Goal: Transaction & Acquisition: Purchase product/service

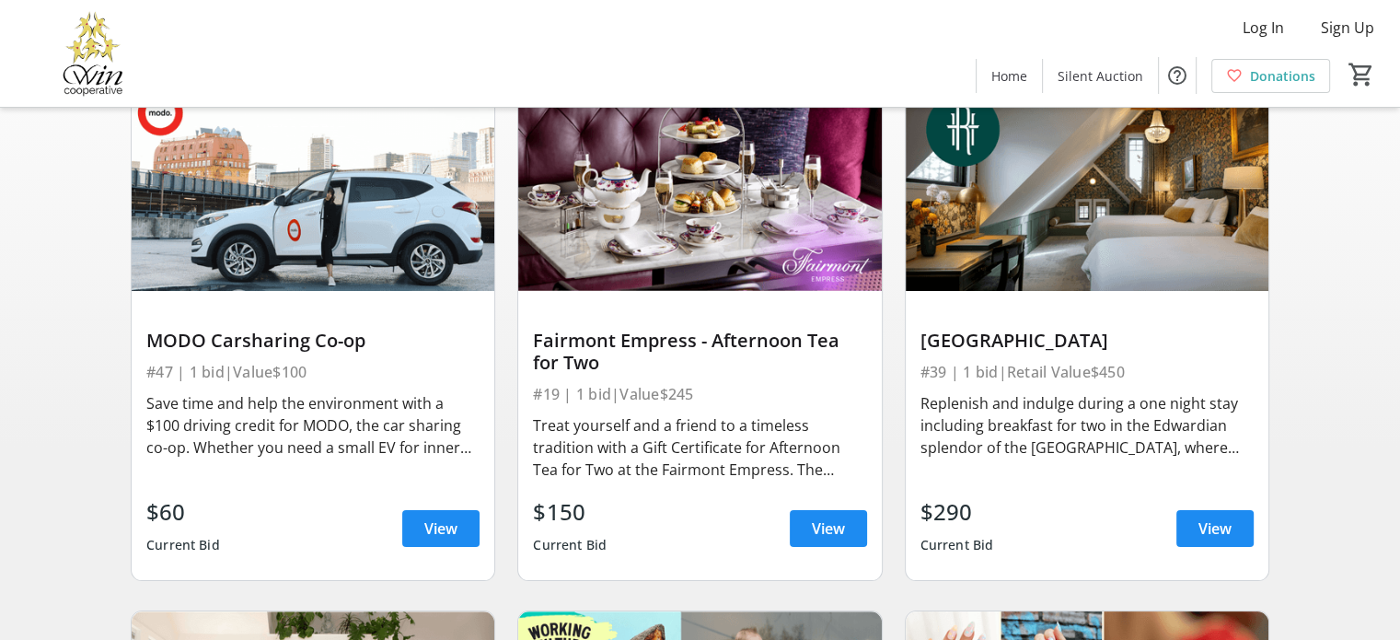
scroll to position [276, 0]
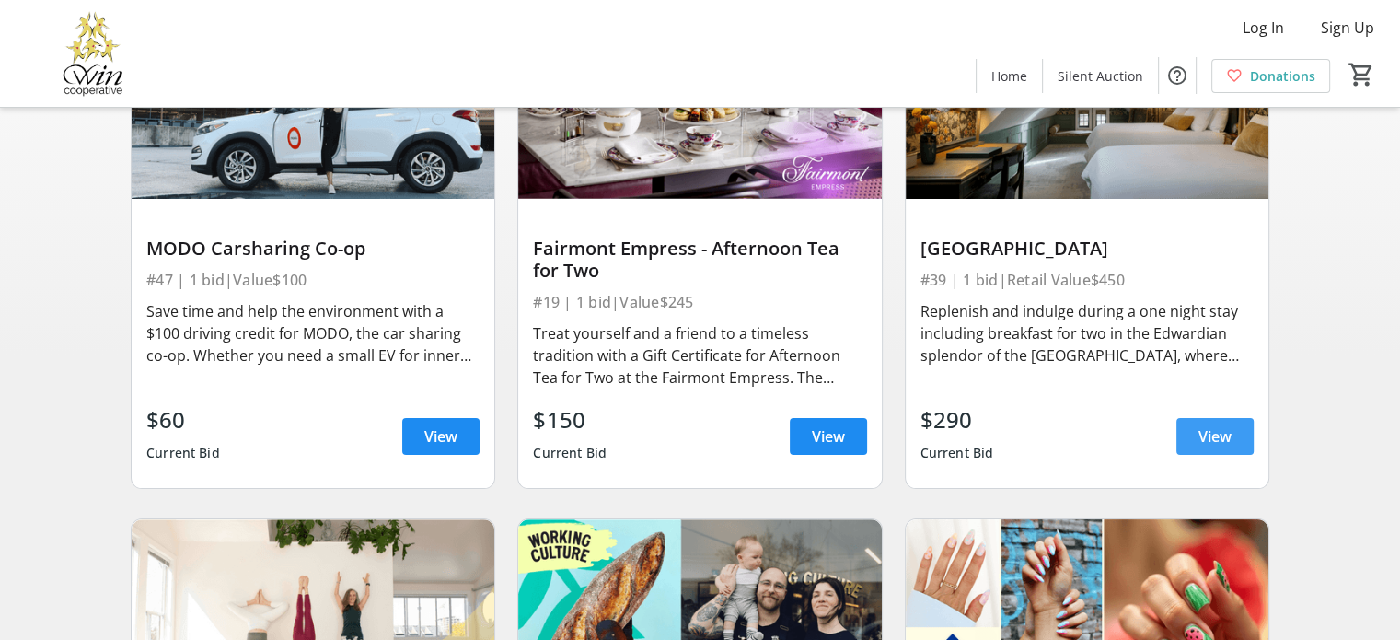
click at [1222, 447] on span "View" at bounding box center [1214, 436] width 33 height 22
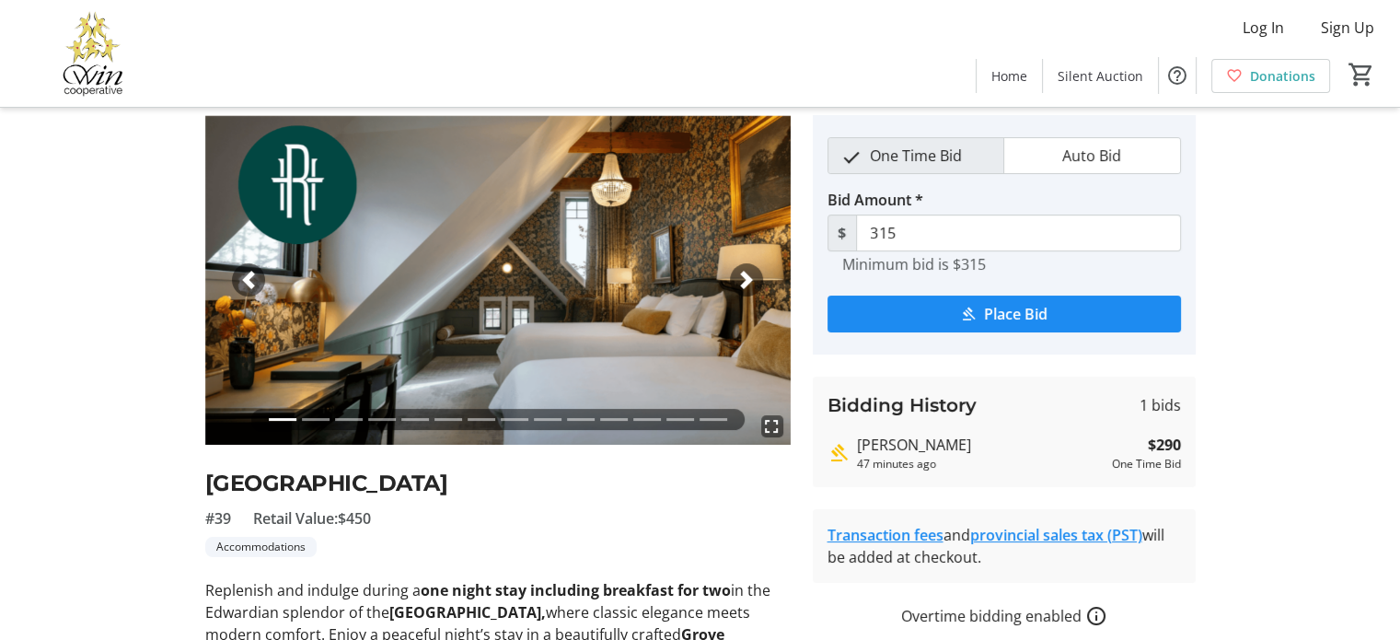
scroll to position [92, 0]
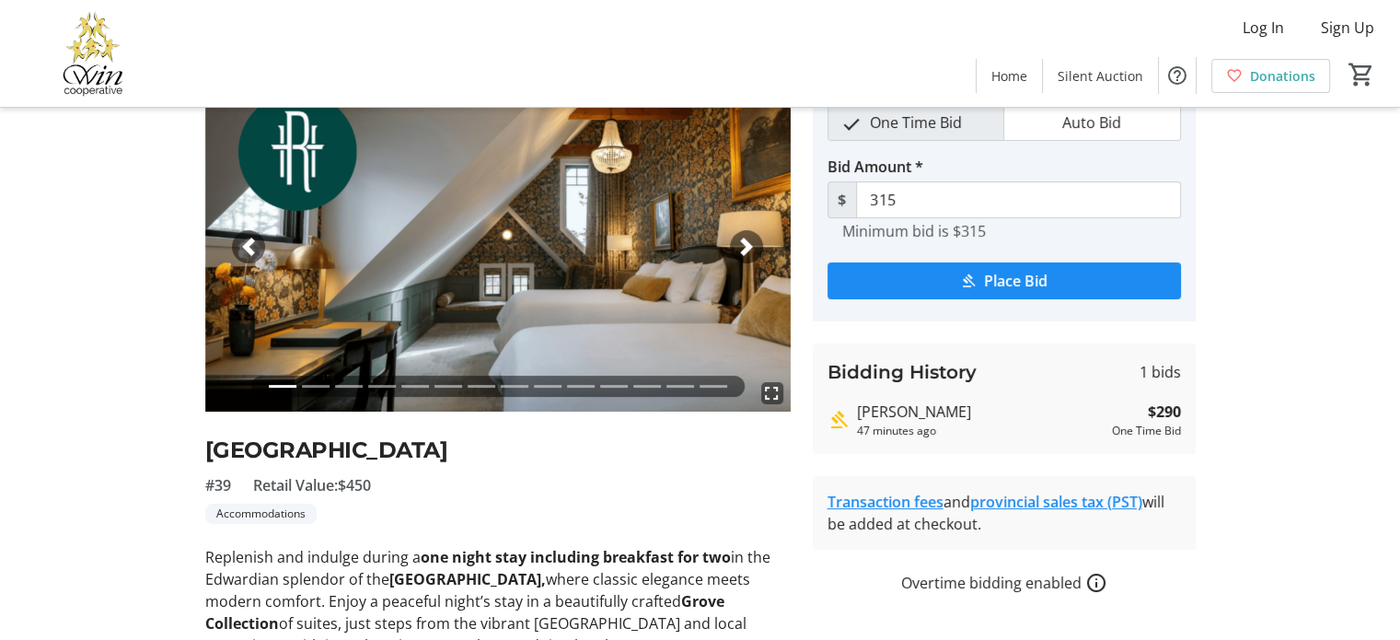
click at [741, 244] on span "button" at bounding box center [746, 246] width 18 height 18
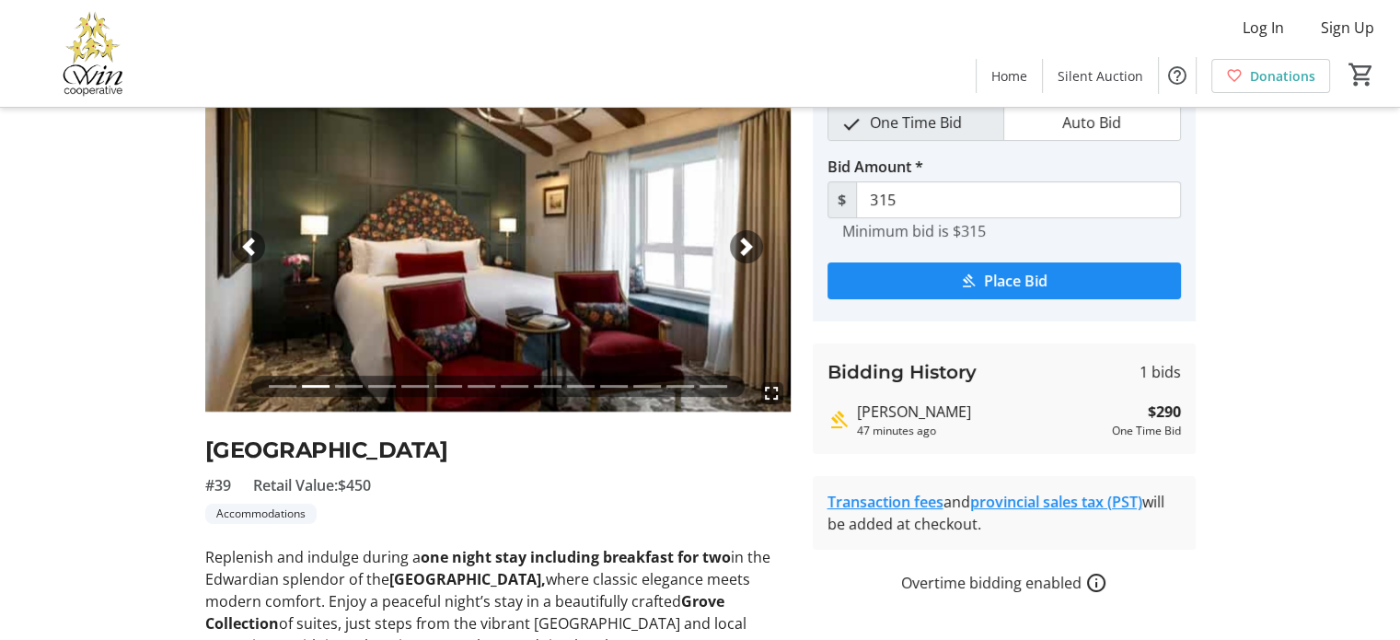
click at [741, 244] on span "button" at bounding box center [746, 246] width 18 height 18
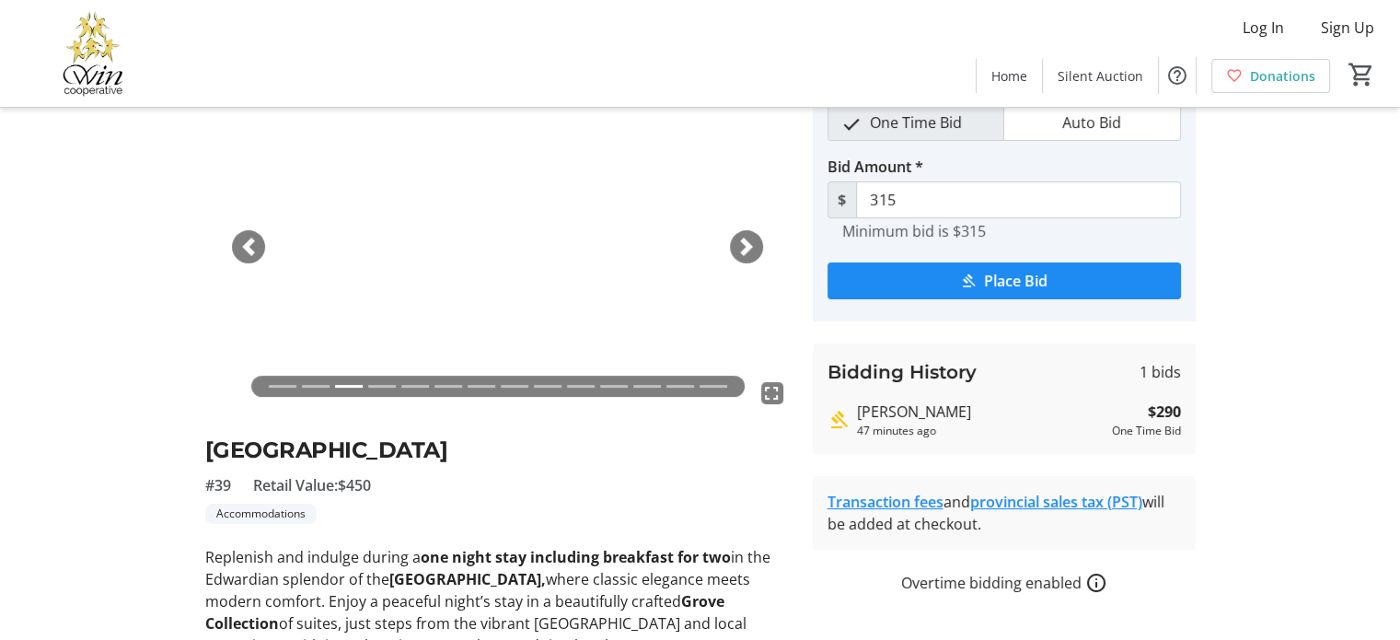
scroll to position [0, 0]
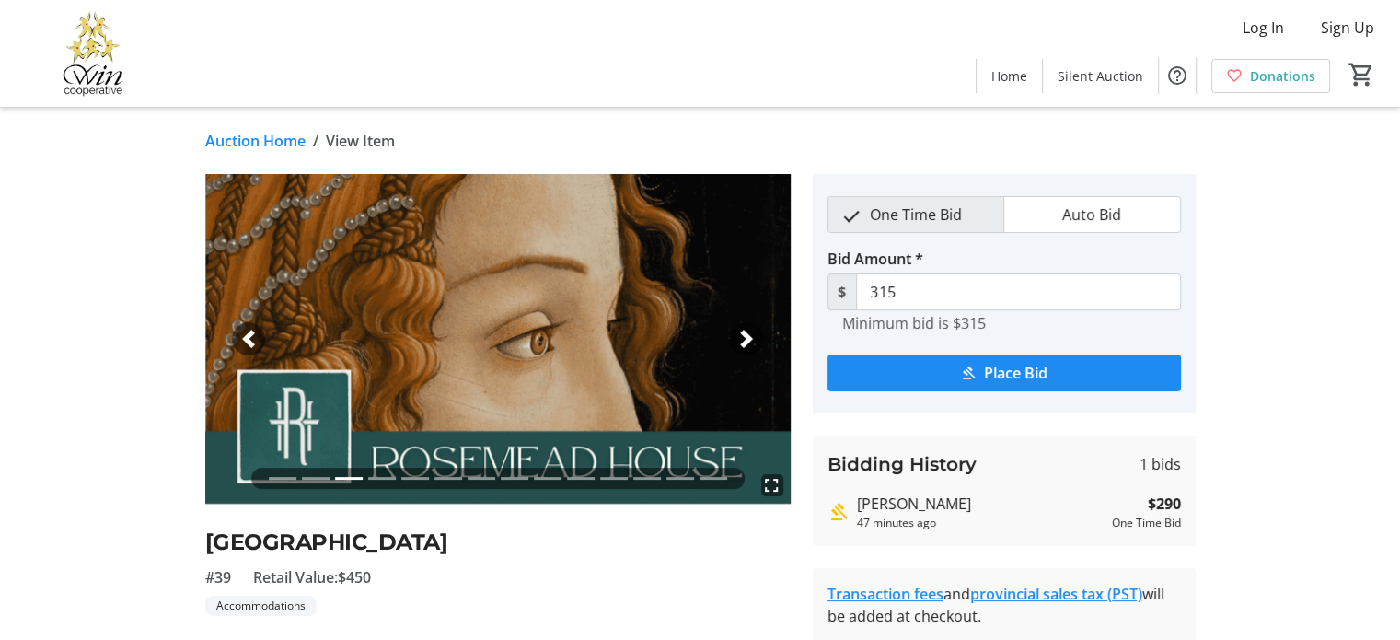
click at [744, 343] on span "button" at bounding box center [746, 338] width 18 height 18
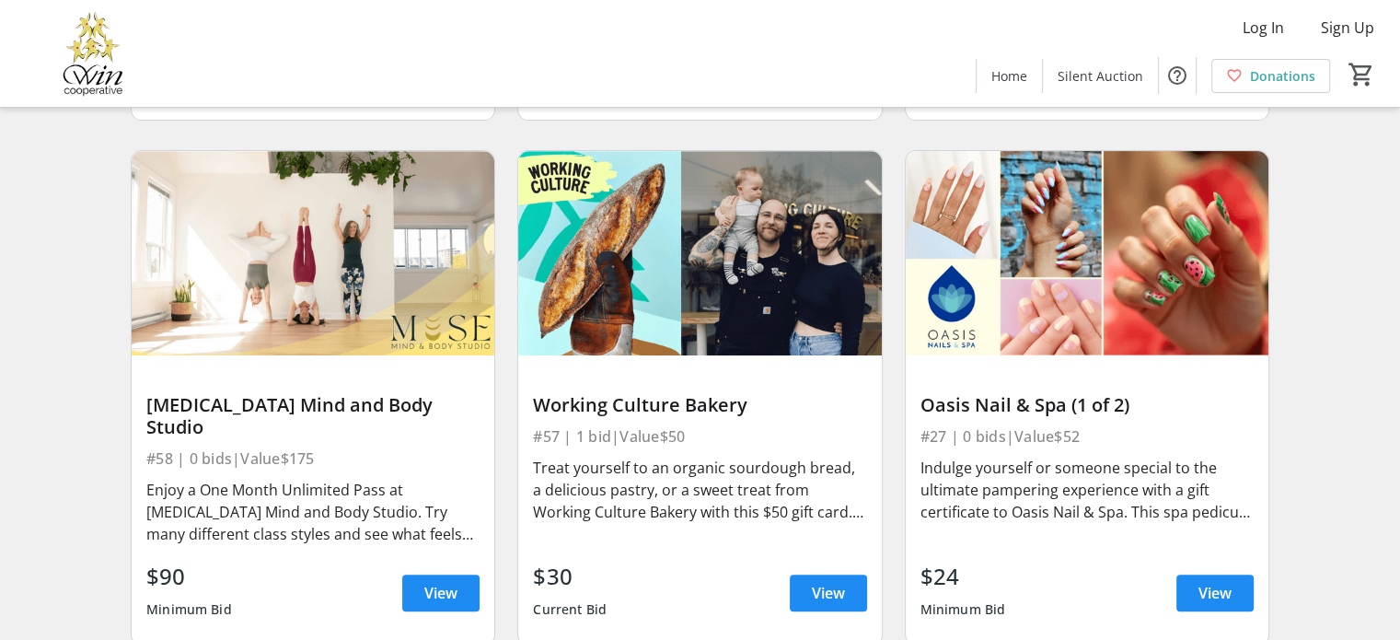
scroll to position [736, 0]
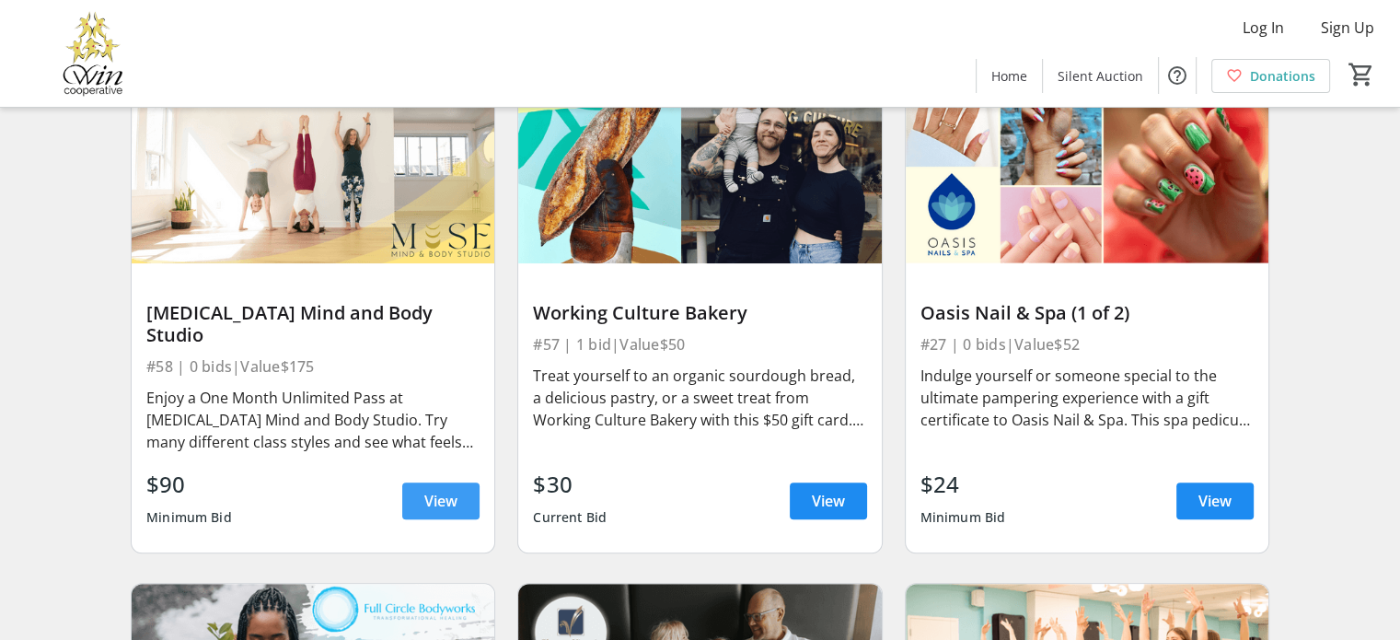
click at [443, 496] on span "View" at bounding box center [440, 501] width 33 height 22
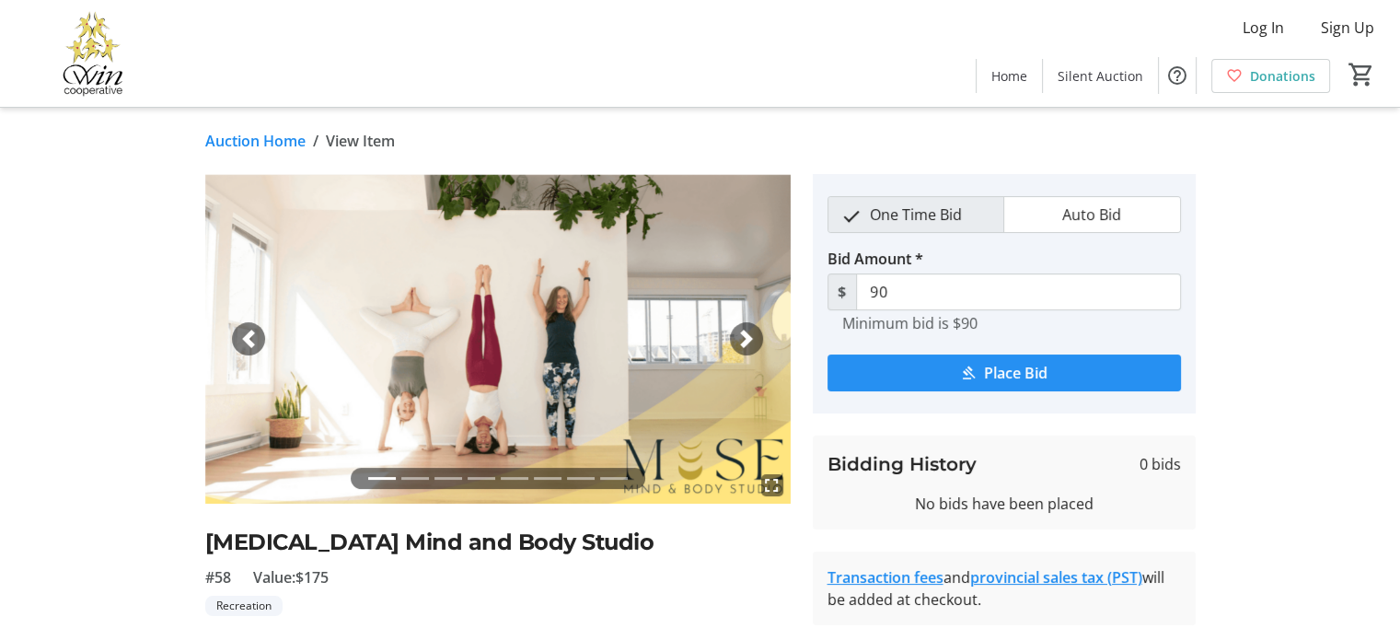
click at [987, 377] on span "Place Bid" at bounding box center [1015, 373] width 63 height 22
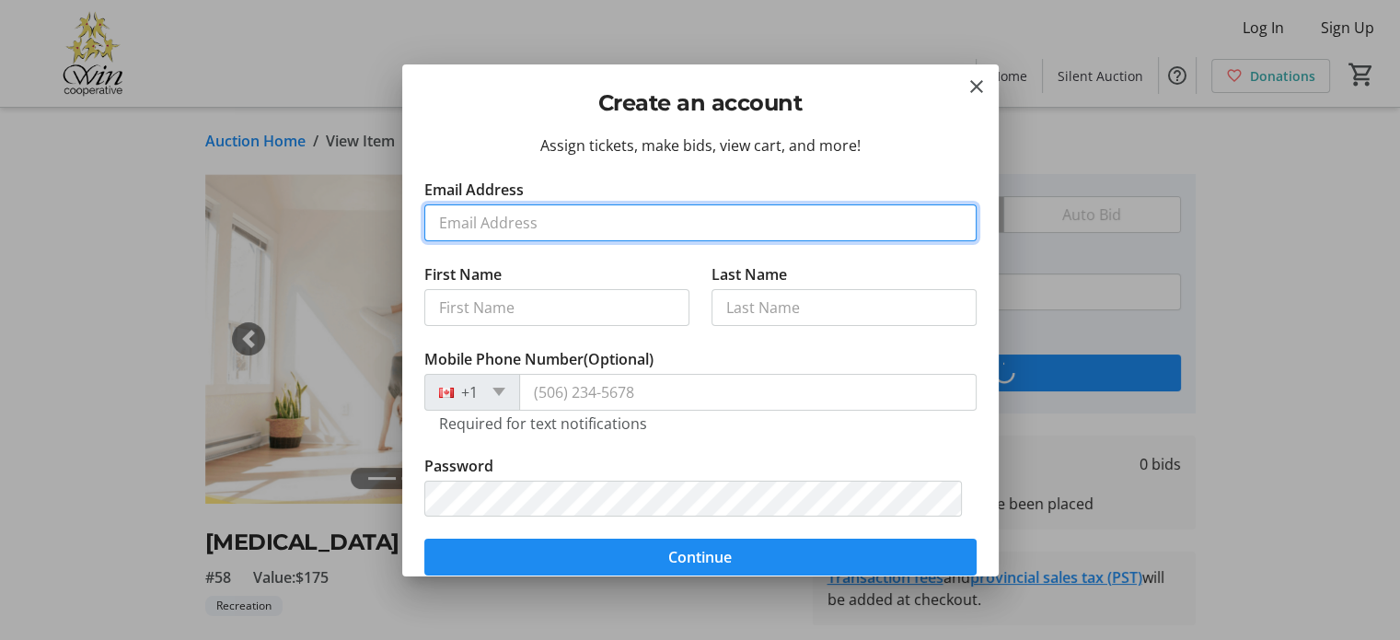
click at [509, 214] on input "Email Address" at bounding box center [700, 222] width 552 height 37
type input "[PERSON_NAME][EMAIL_ADDRESS][DOMAIN_NAME]"
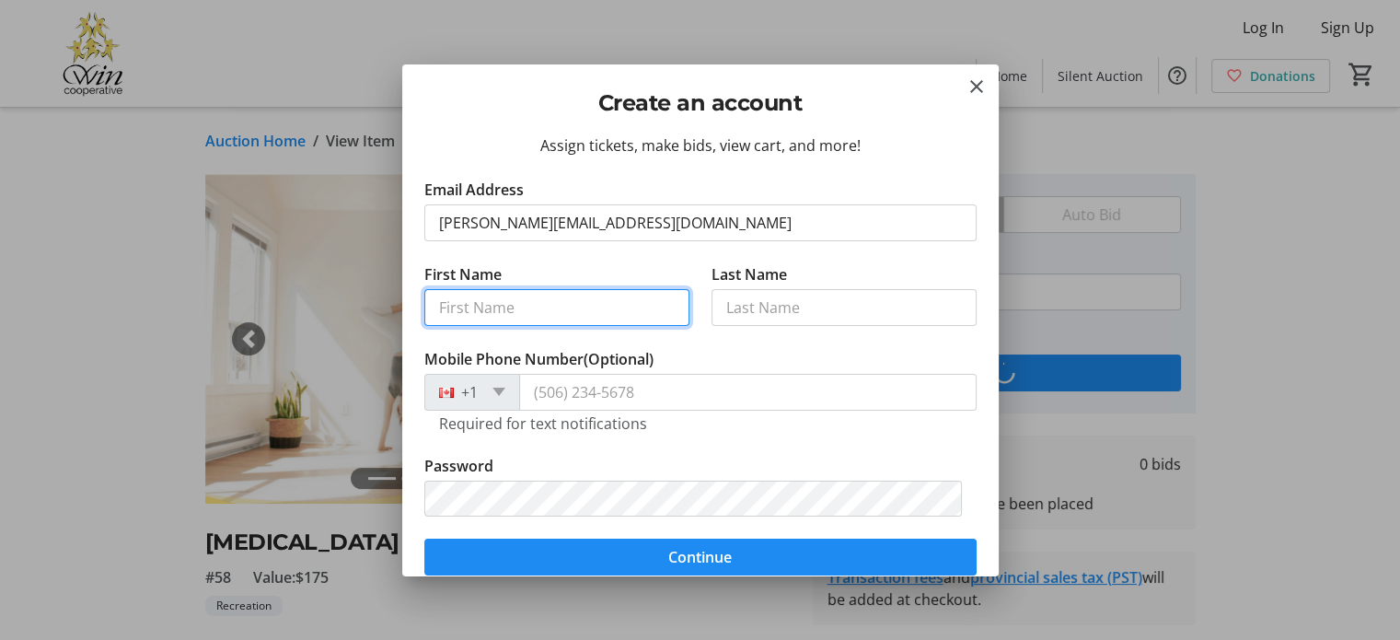
type input "[PERSON_NAME]"
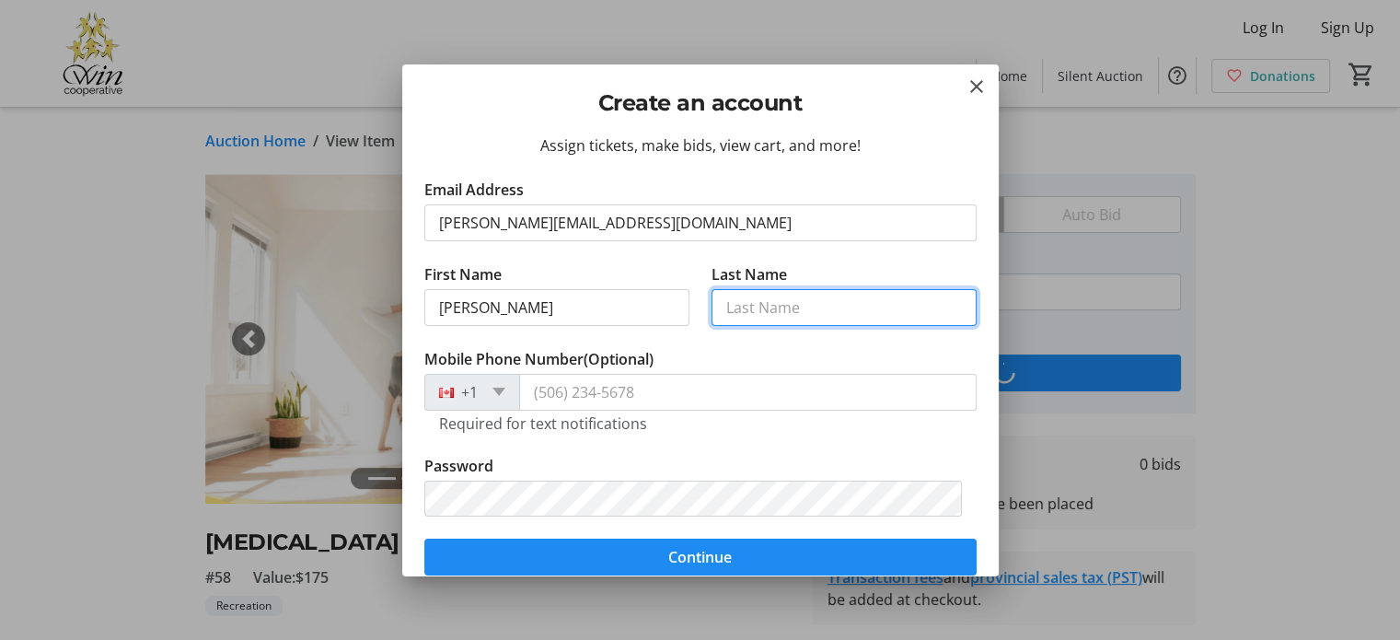
type input "Tang"
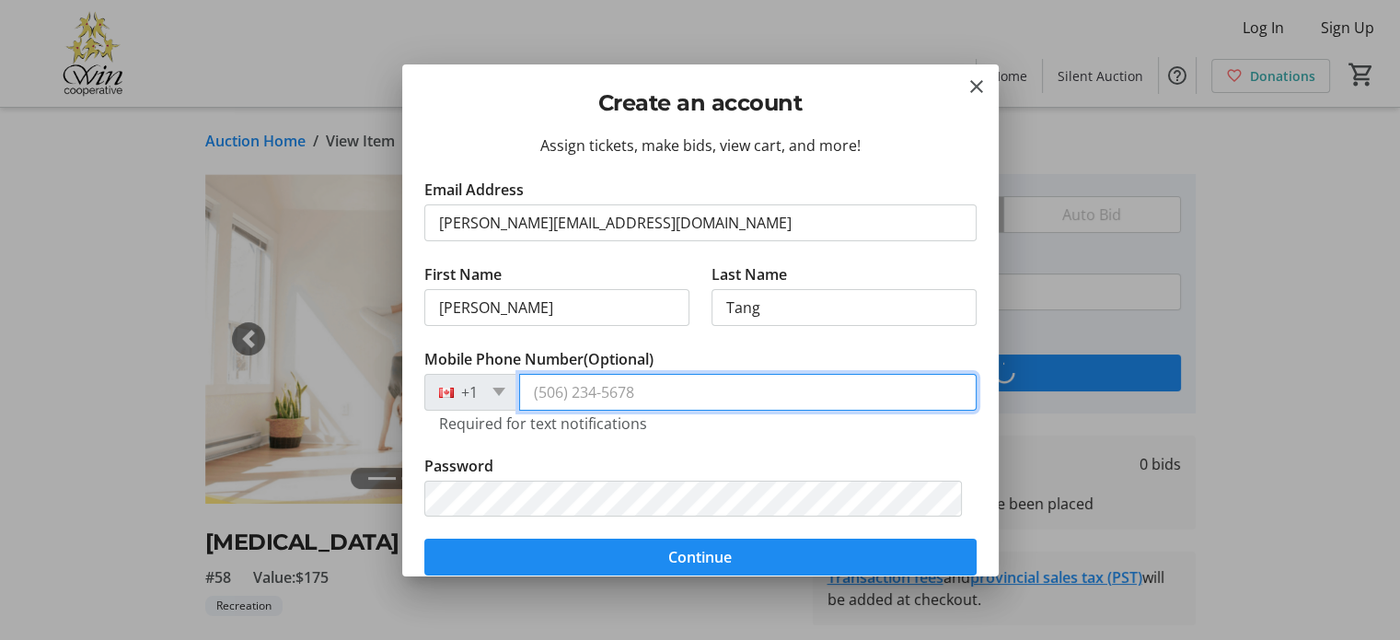
type input "[PHONE_NUMBER]"
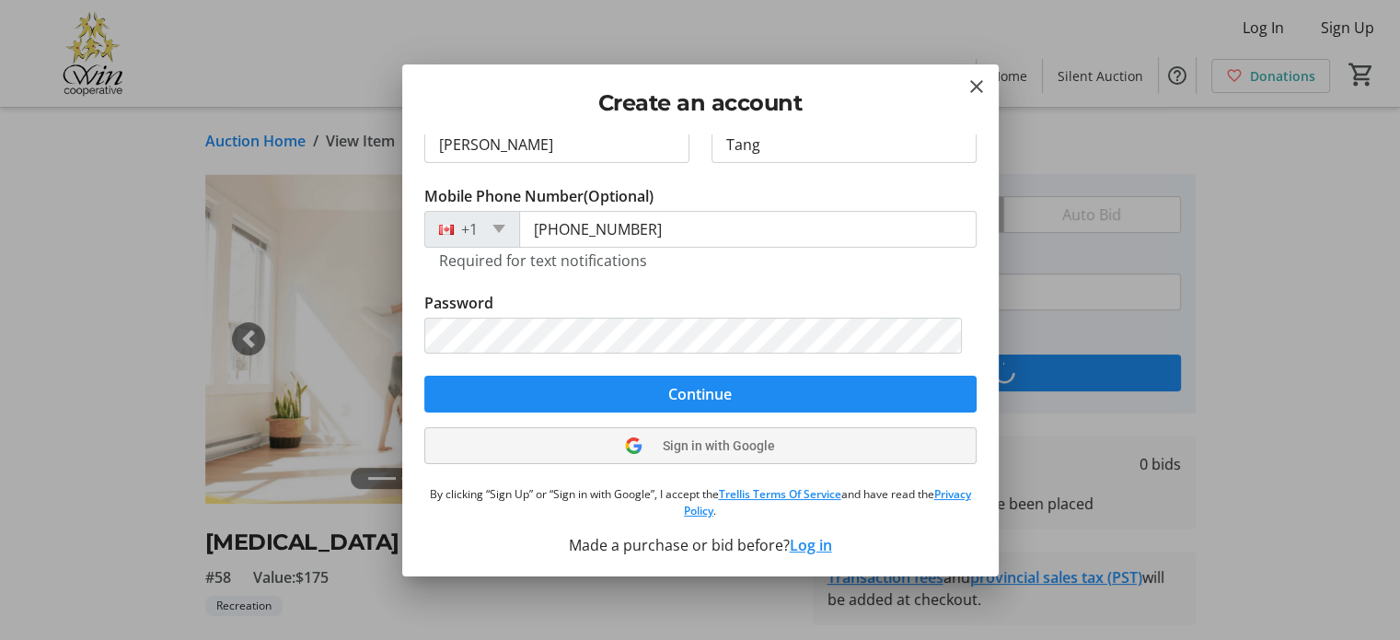
scroll to position [164, 0]
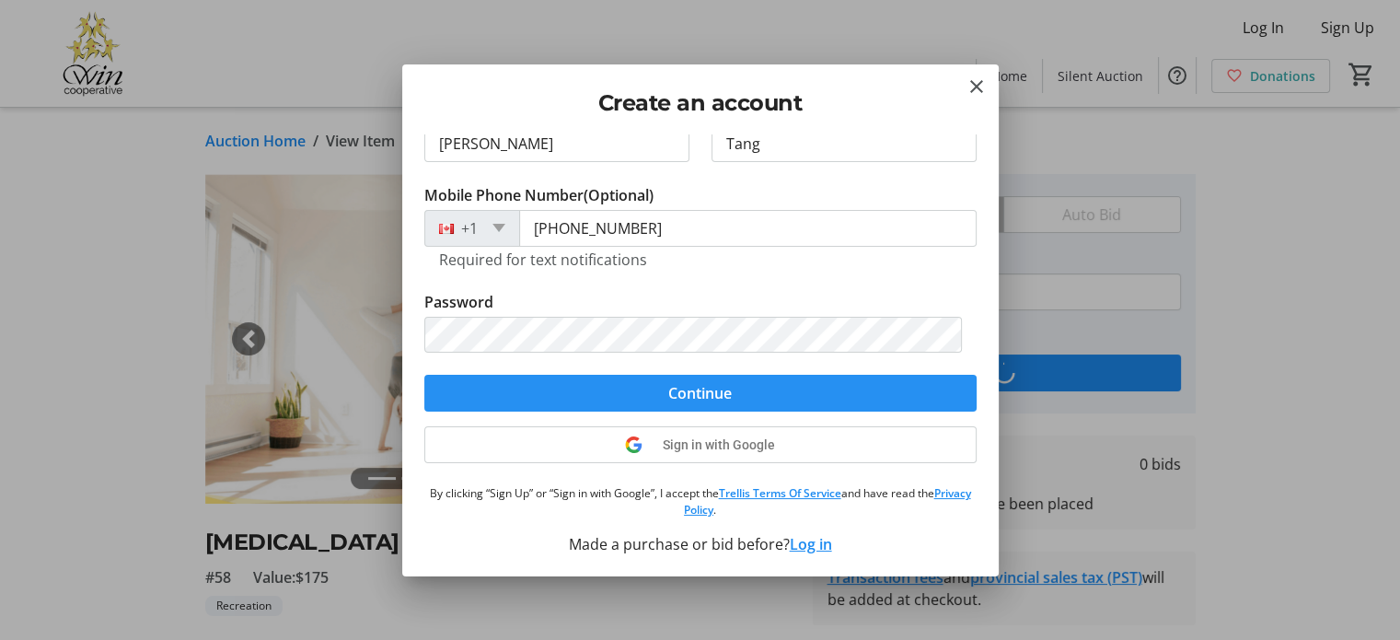
click at [687, 393] on span "Continue" at bounding box center [699, 393] width 63 height 22
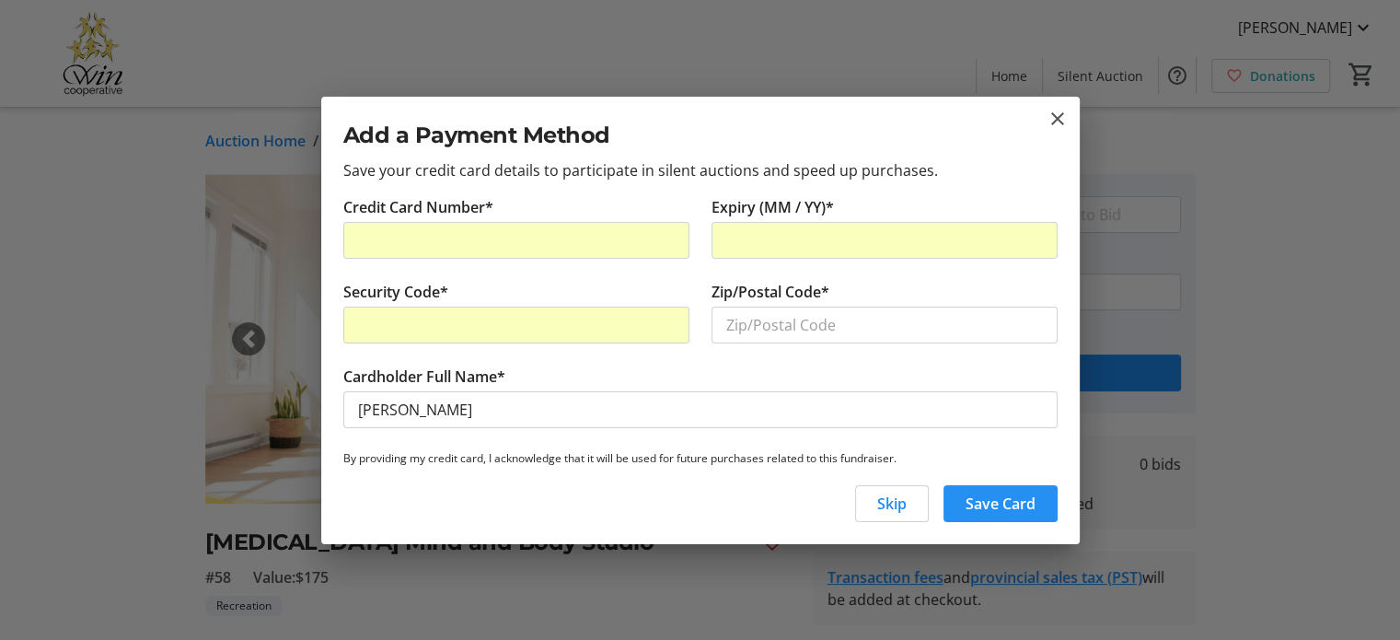
click at [1001, 499] on span "Save Card" at bounding box center [1000, 503] width 70 height 22
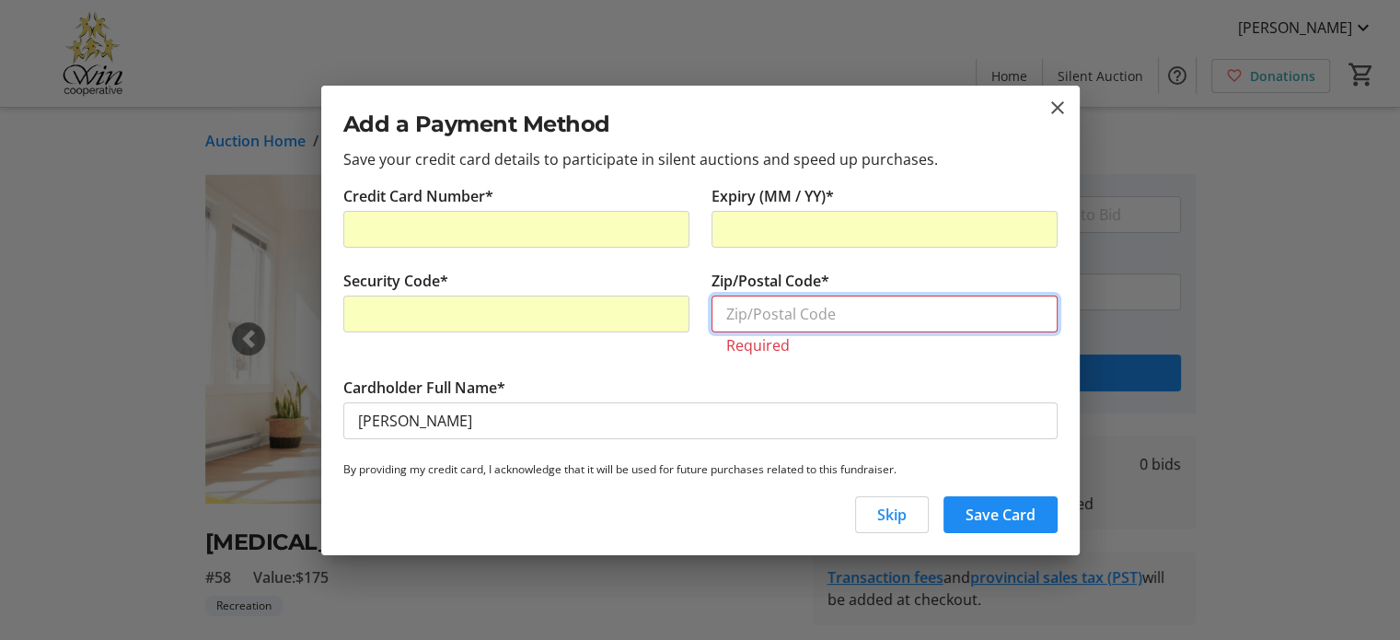
click at [823, 308] on input "Zip/Postal Code*" at bounding box center [884, 313] width 346 height 37
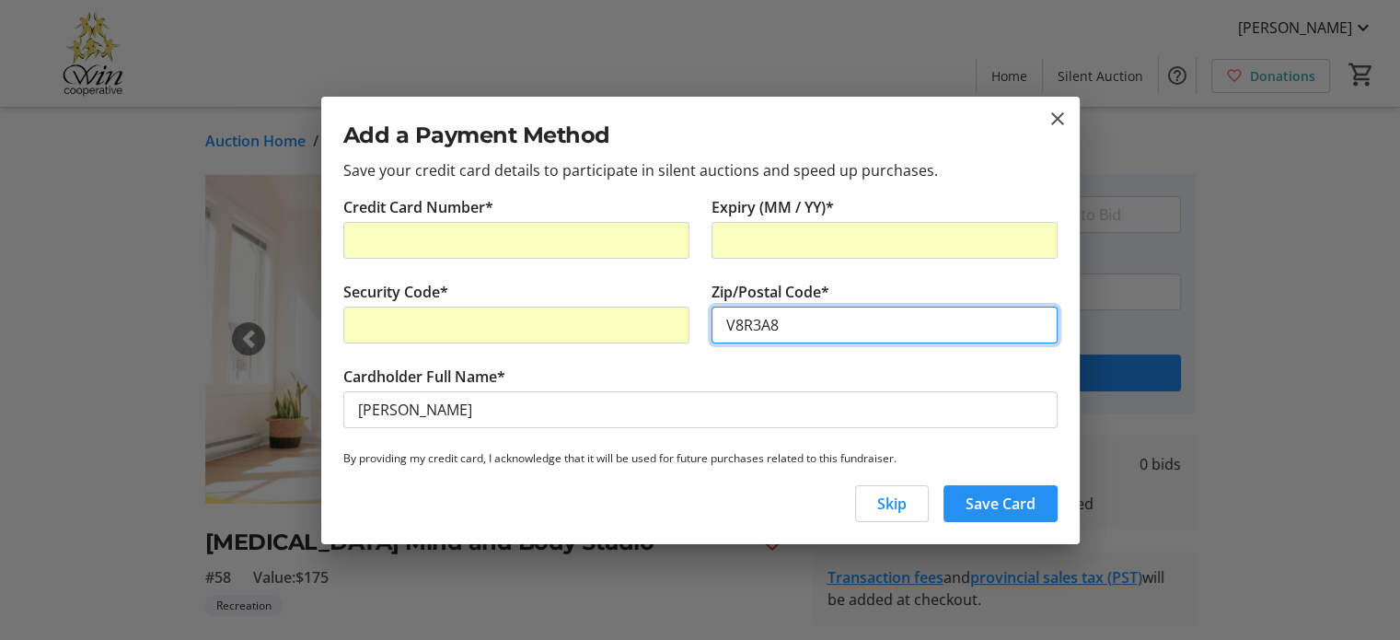
type input "V8R3A8"
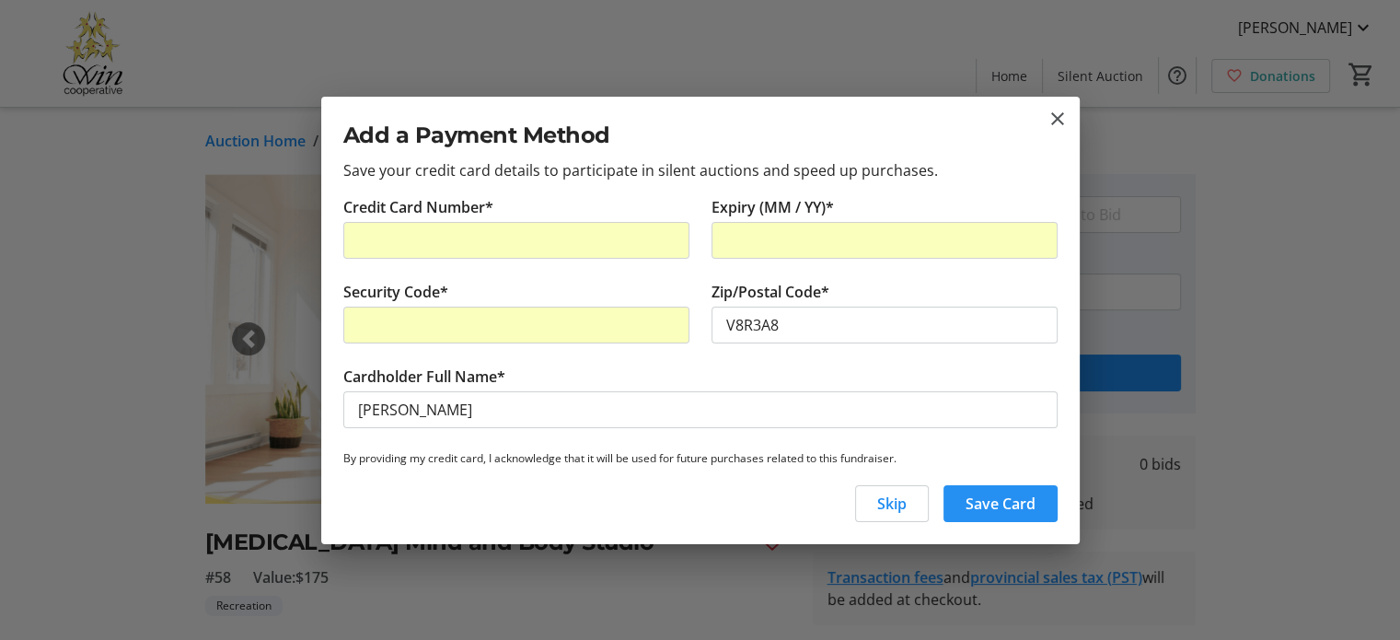
click at [1015, 498] on span "Save Card" at bounding box center [1000, 503] width 70 height 22
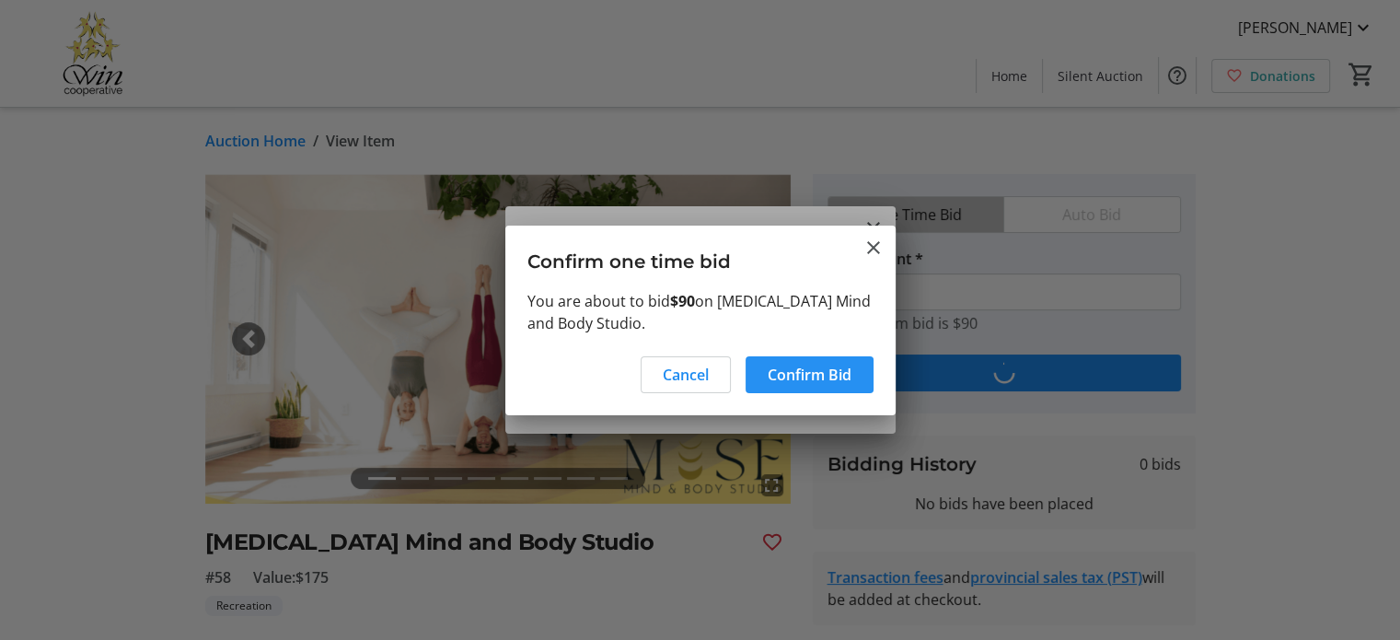
click at [788, 375] on span "Confirm Bid" at bounding box center [809, 374] width 84 height 22
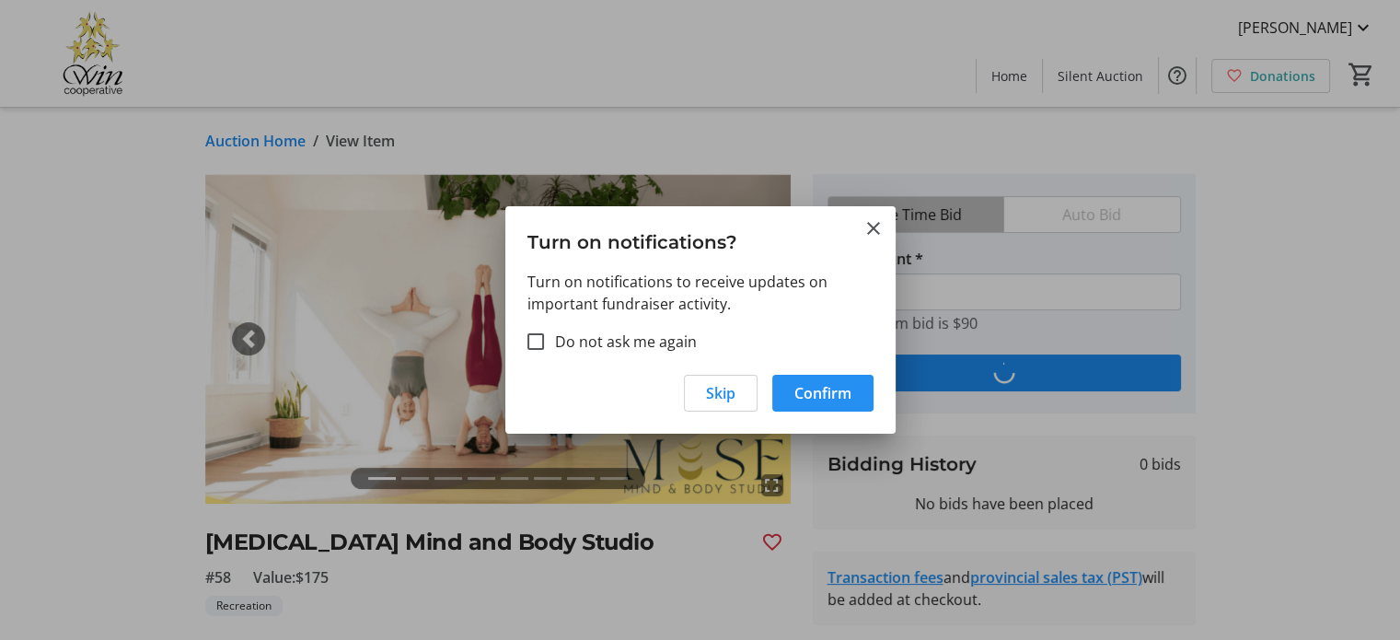
type input "100"
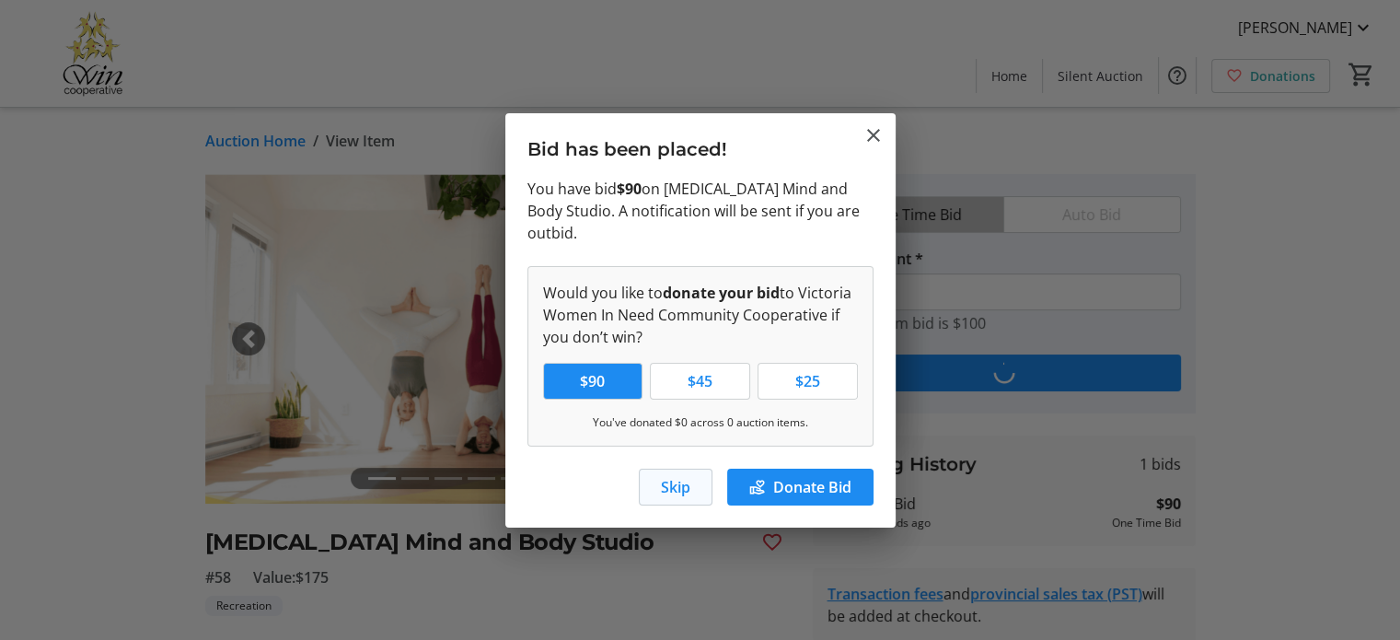
click at [670, 478] on span "Skip" at bounding box center [675, 487] width 29 height 22
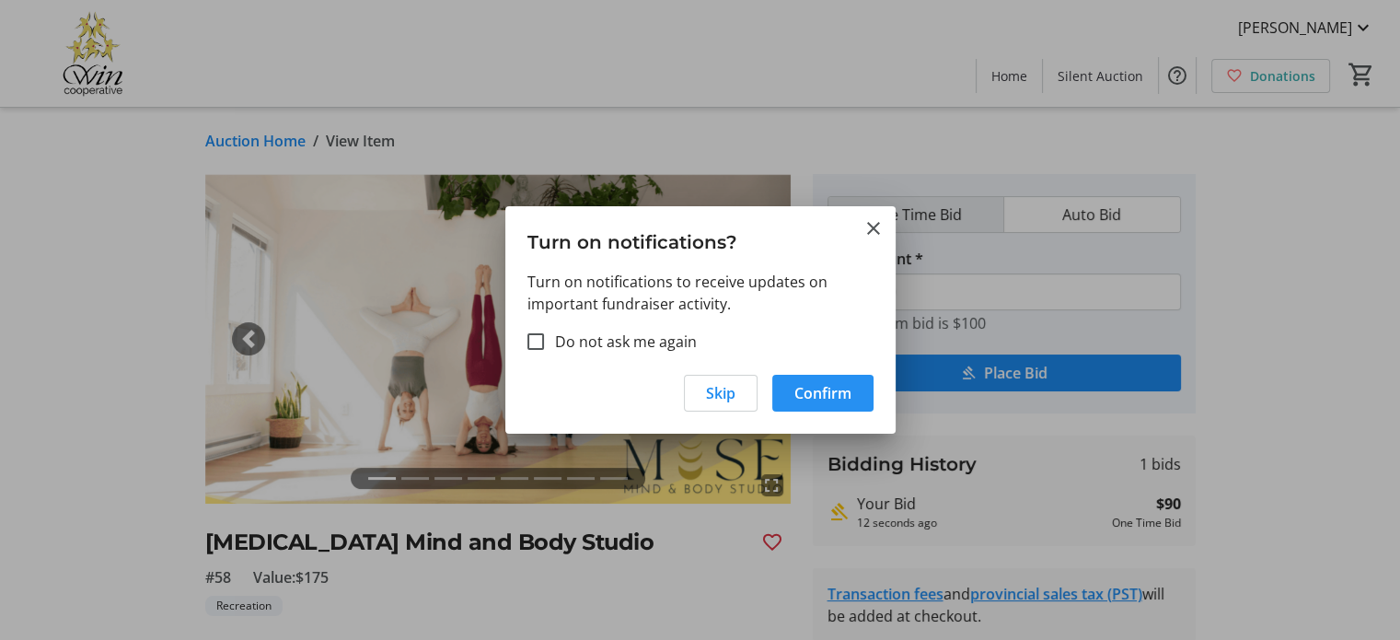
click at [821, 394] on span "Confirm" at bounding box center [822, 393] width 57 height 22
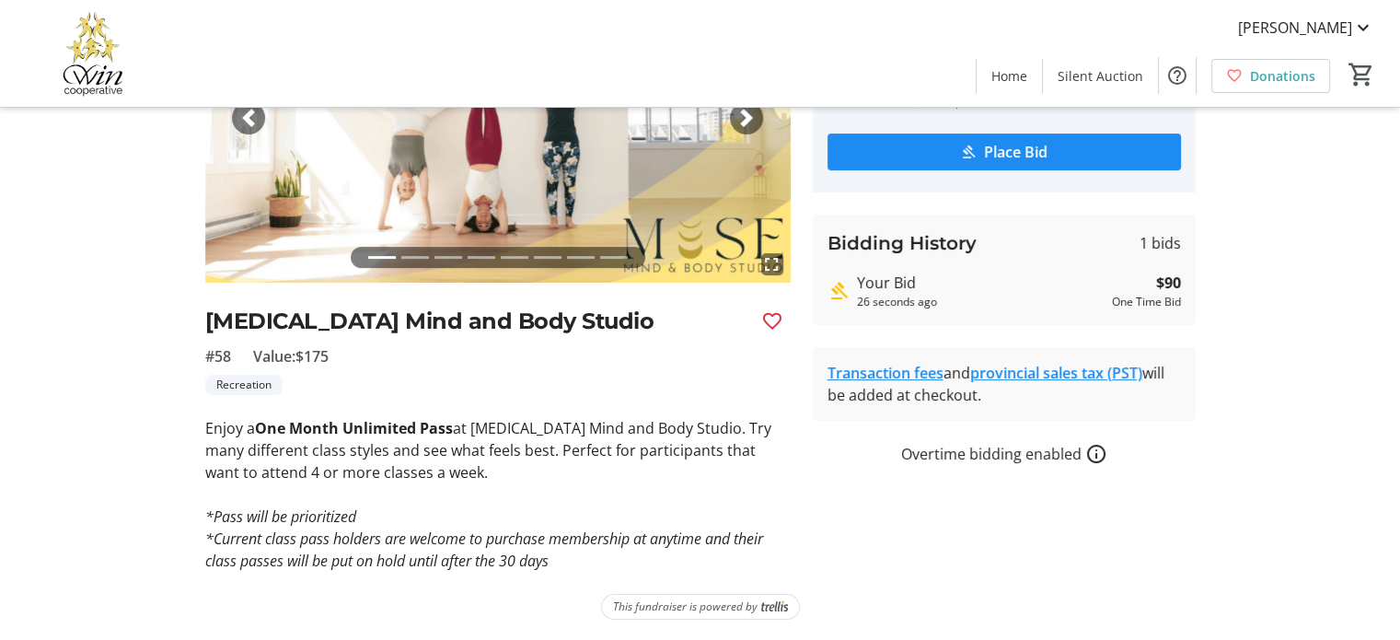
scroll to position [0, 0]
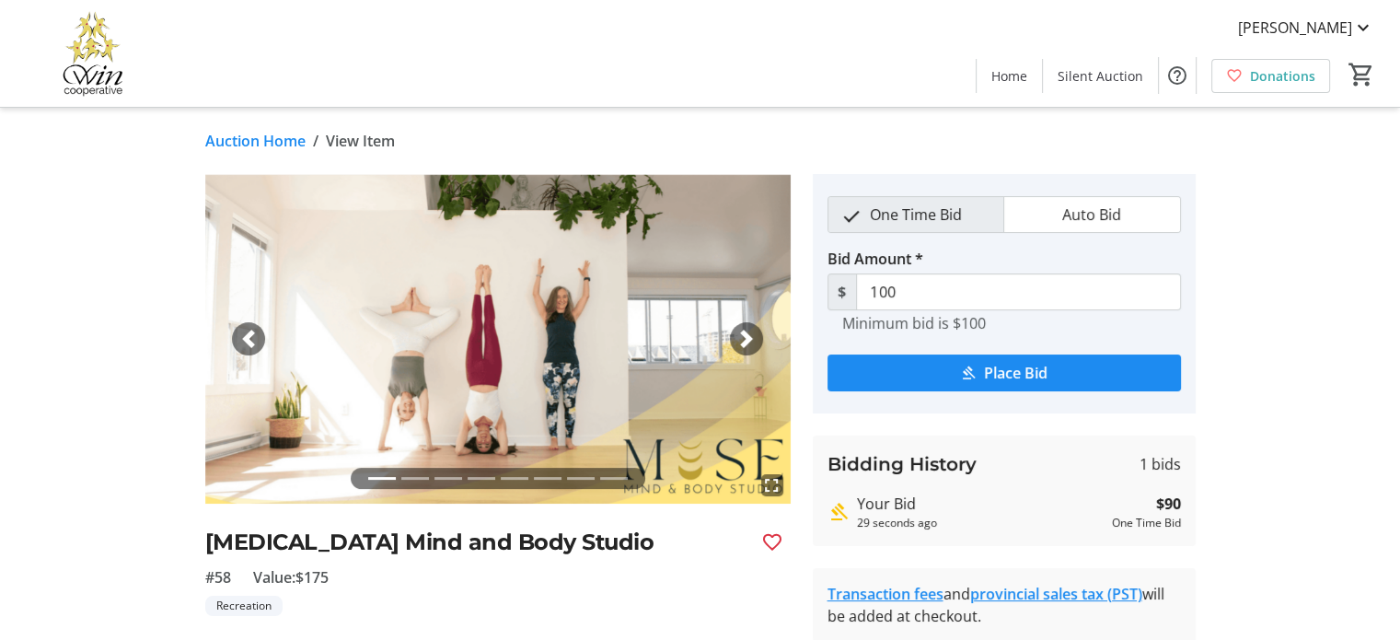
click at [277, 144] on link "Auction Home" at bounding box center [255, 141] width 100 height 22
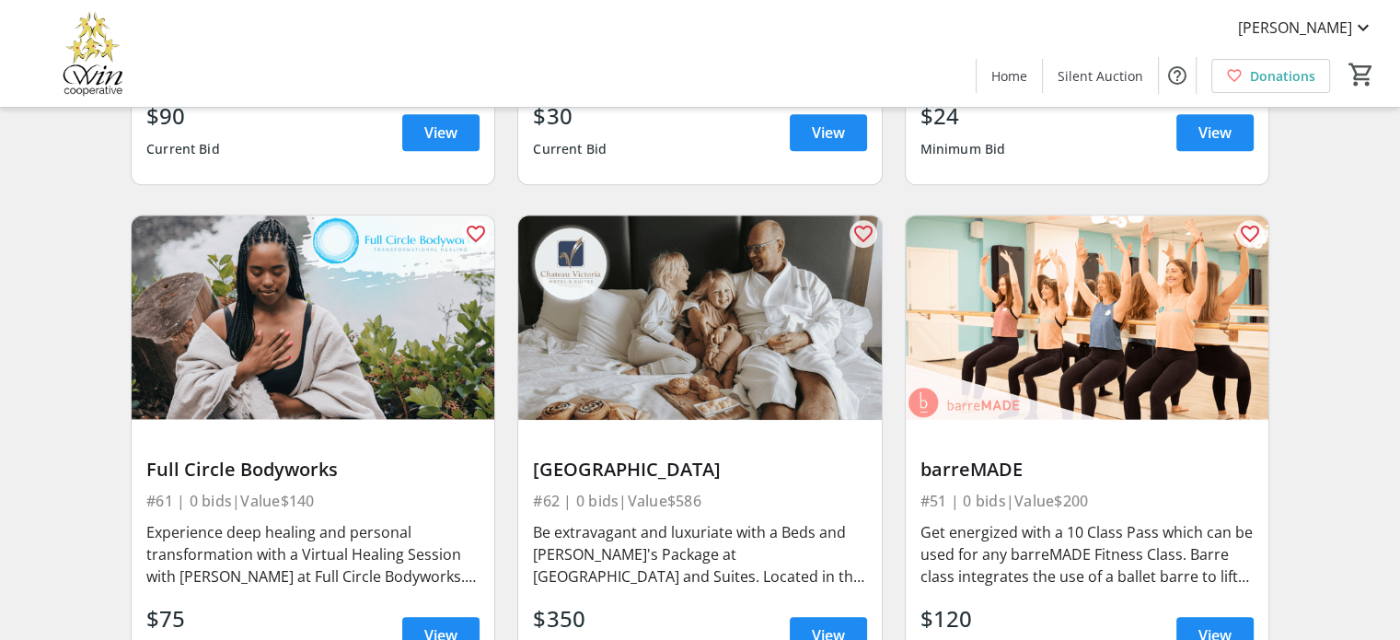
scroll to position [1196, 0]
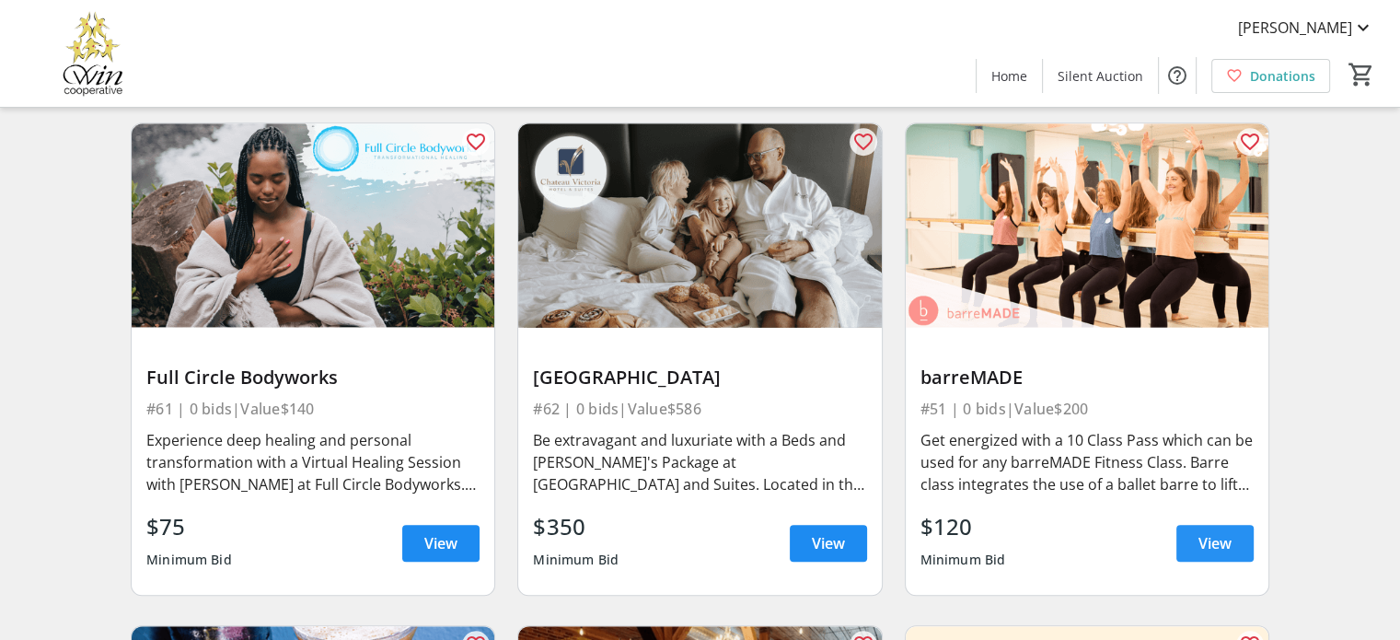
click at [1227, 533] on span "View" at bounding box center [1214, 543] width 33 height 22
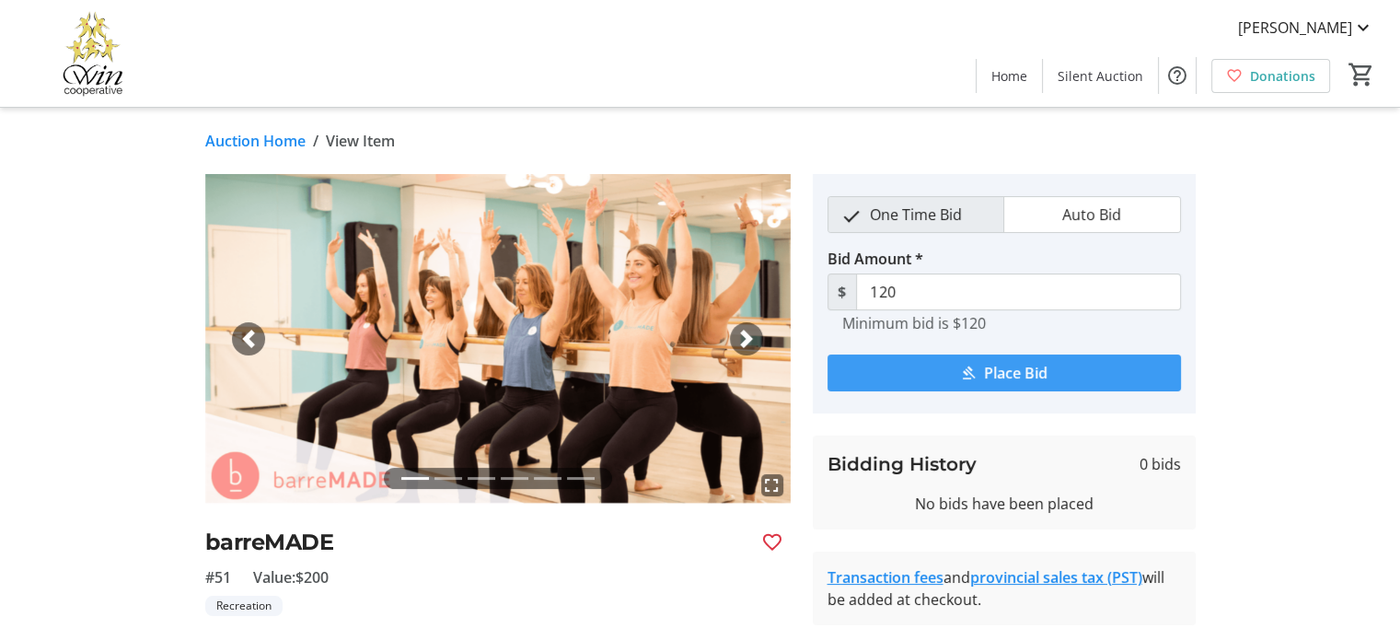
click at [1005, 375] on span "Place Bid" at bounding box center [1015, 373] width 63 height 22
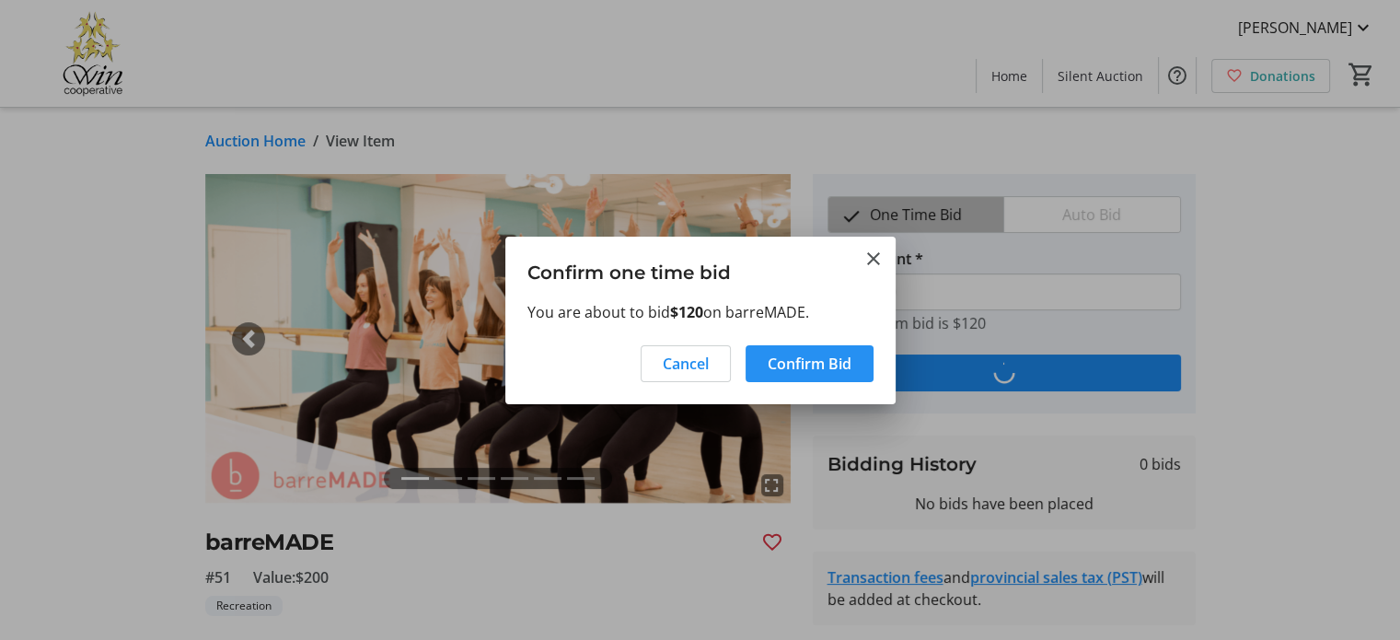
click at [788, 371] on span "Confirm Bid" at bounding box center [809, 363] width 84 height 22
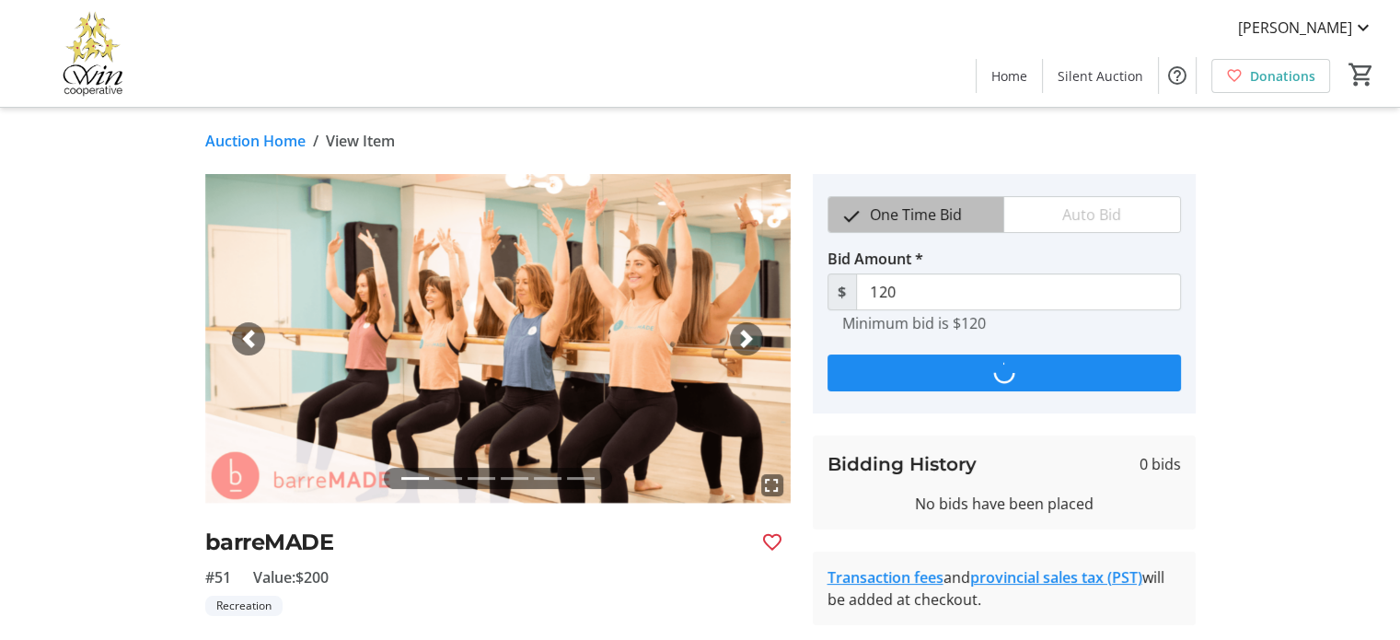
type input "130"
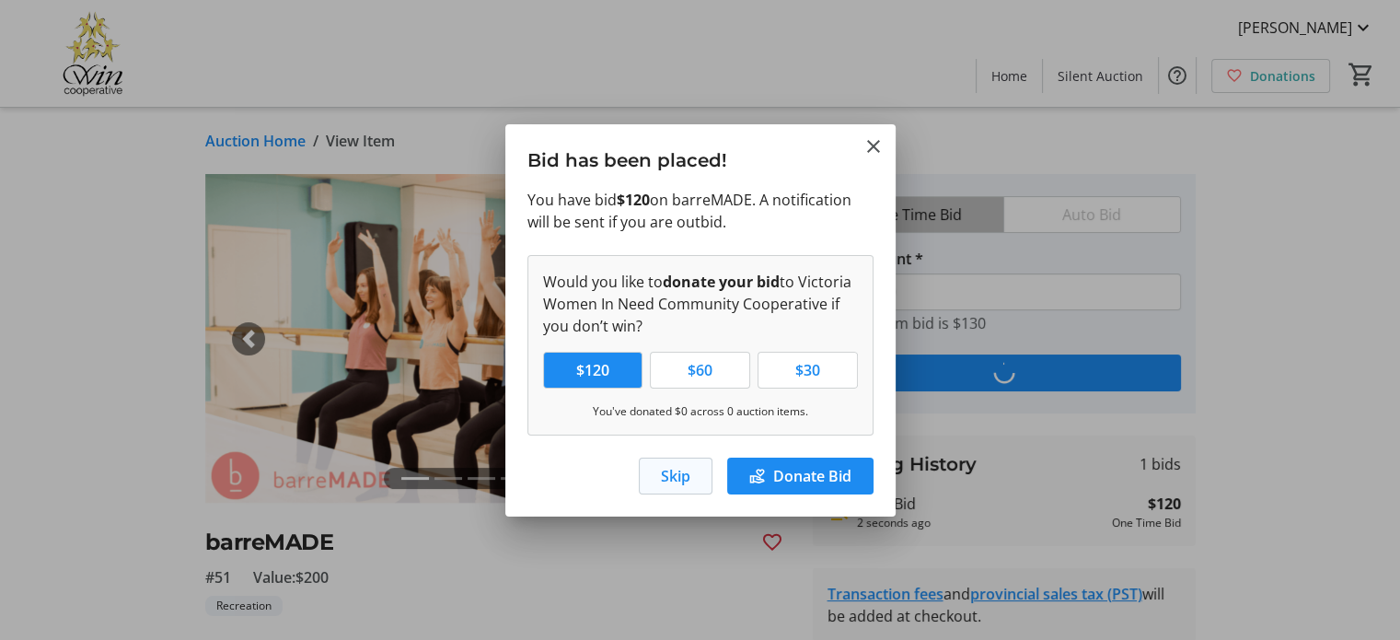
click at [670, 481] on span "Skip" at bounding box center [675, 476] width 29 height 22
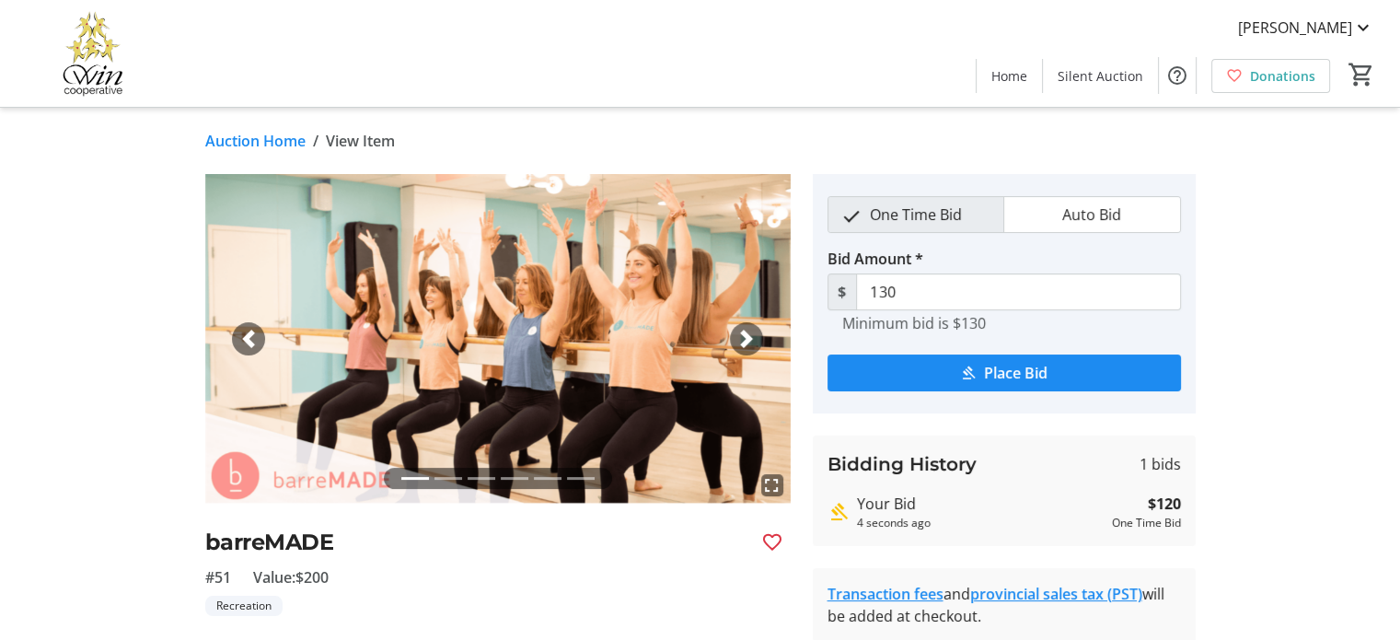
click at [235, 130] on link "Auction Home" at bounding box center [255, 141] width 100 height 22
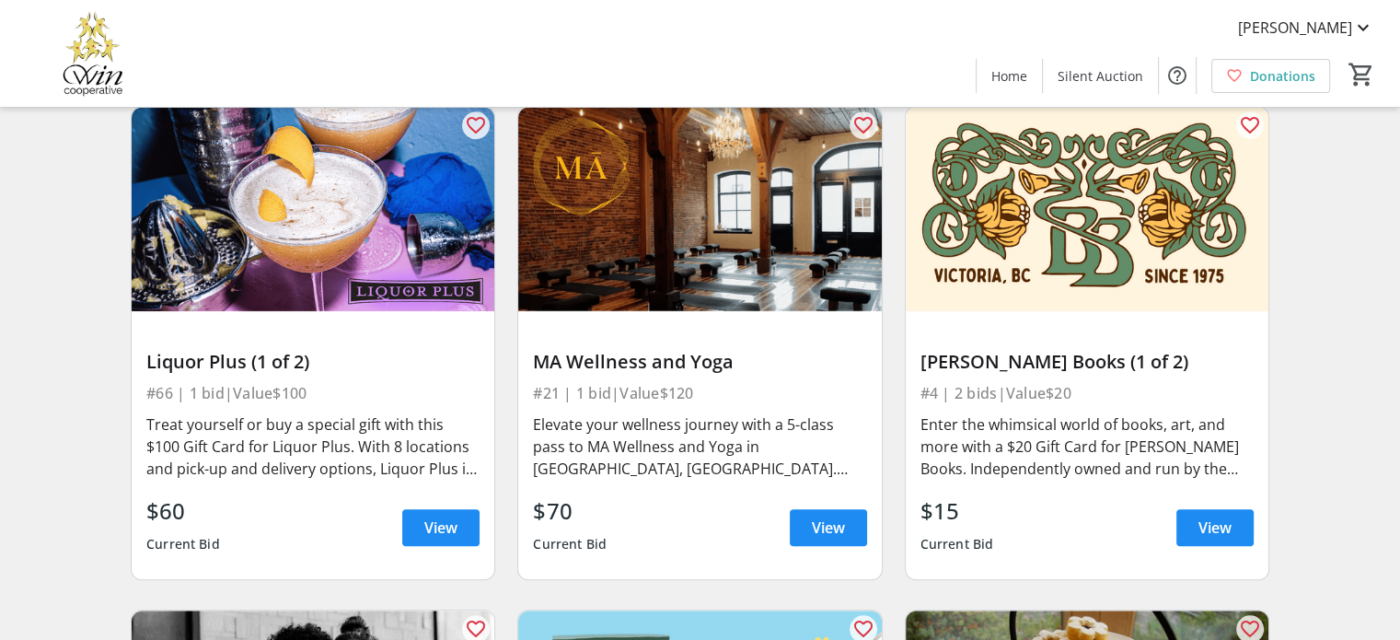
scroll to position [1748, 0]
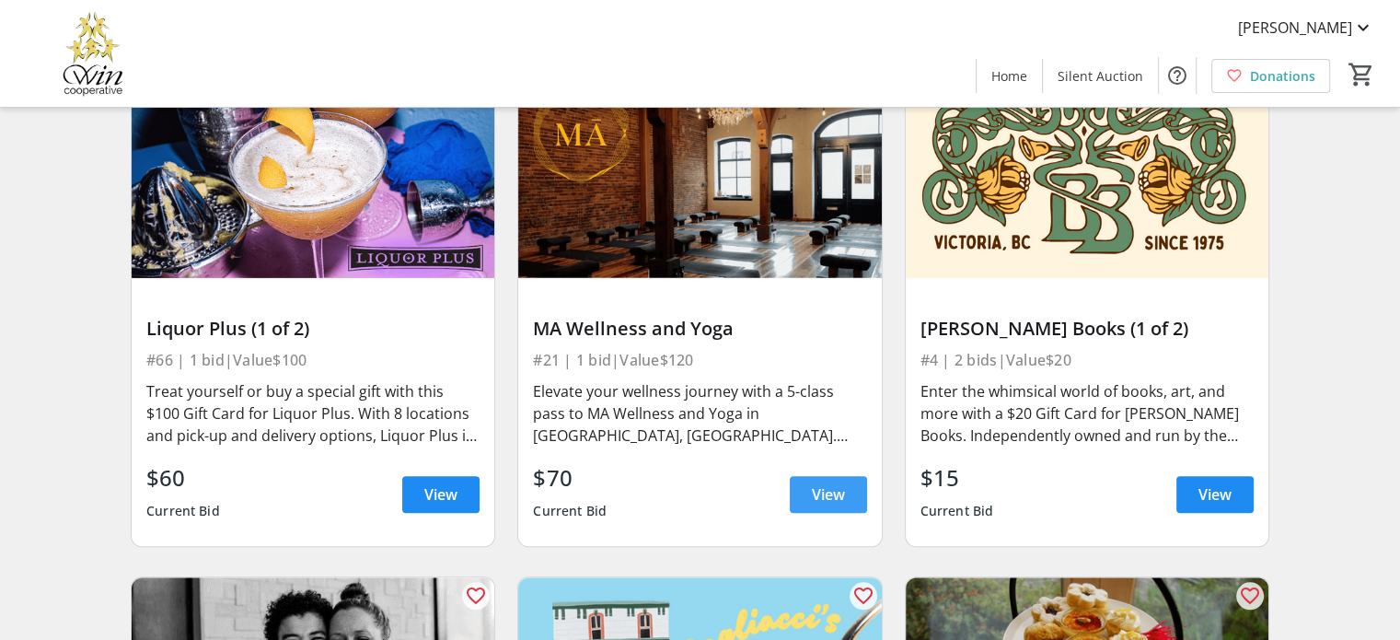
click at [830, 486] on span "View" at bounding box center [828, 494] width 33 height 22
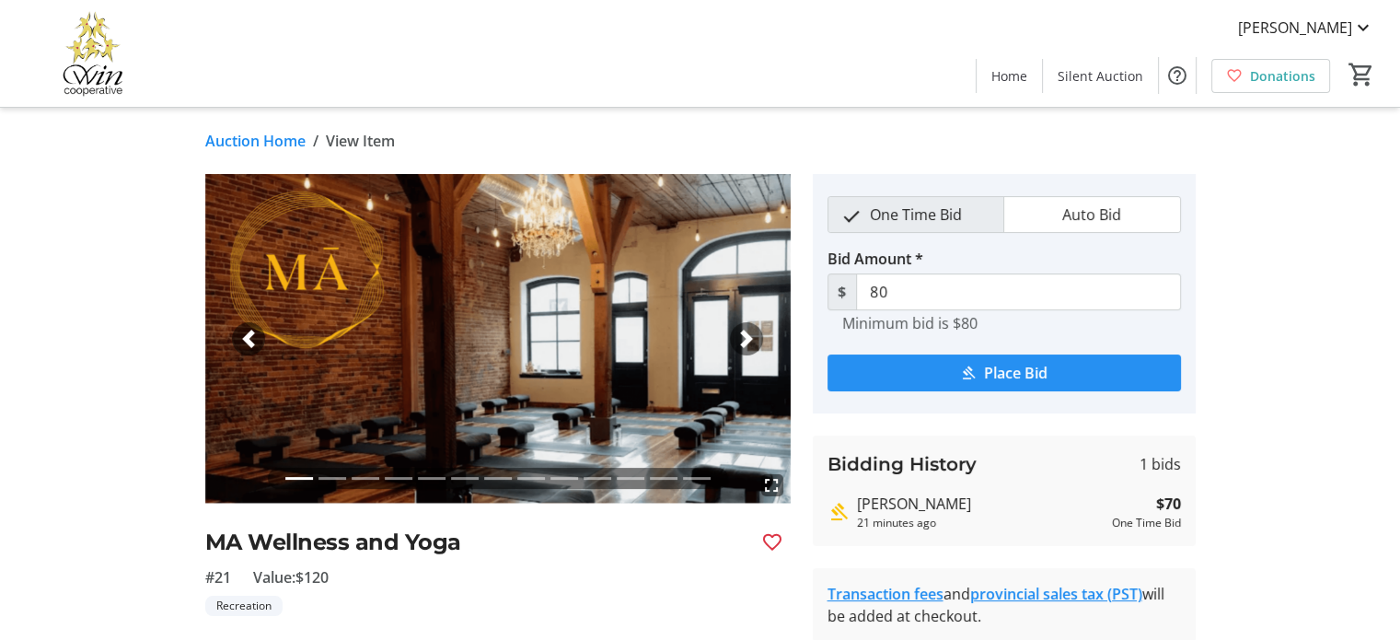
click at [976, 373] on span "submit" at bounding box center [1003, 373] width 353 height 44
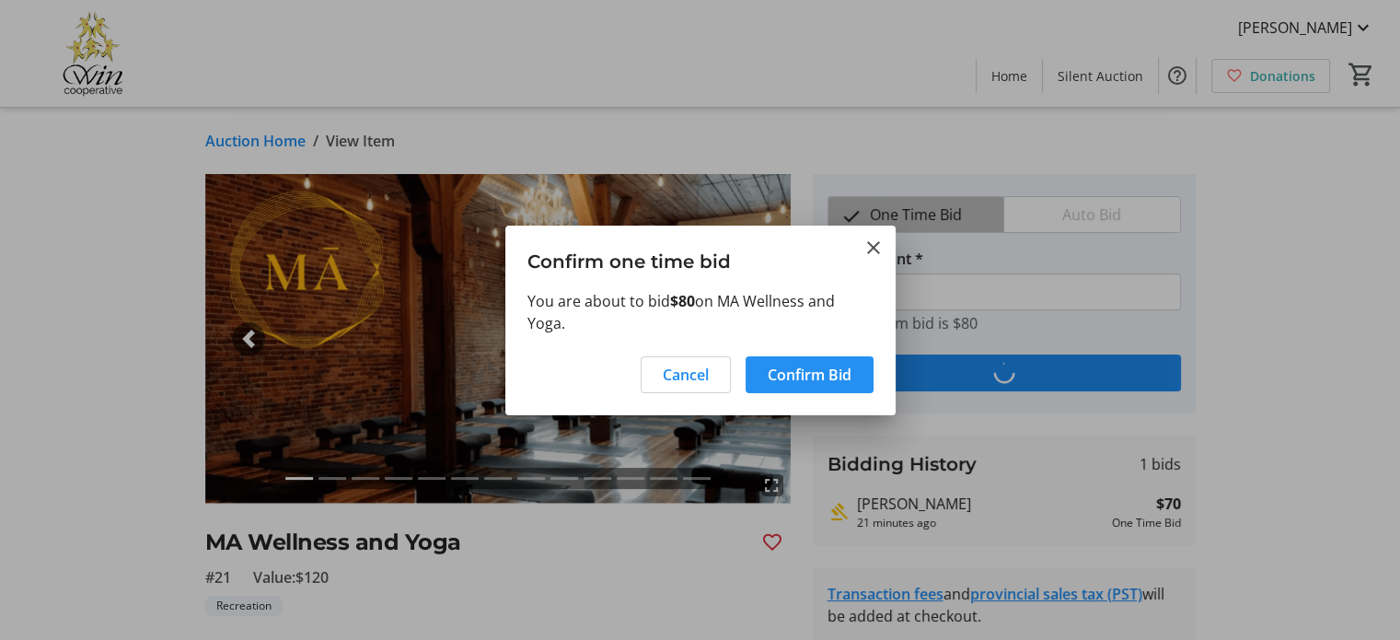
click at [772, 374] on span "Confirm Bid" at bounding box center [809, 374] width 84 height 22
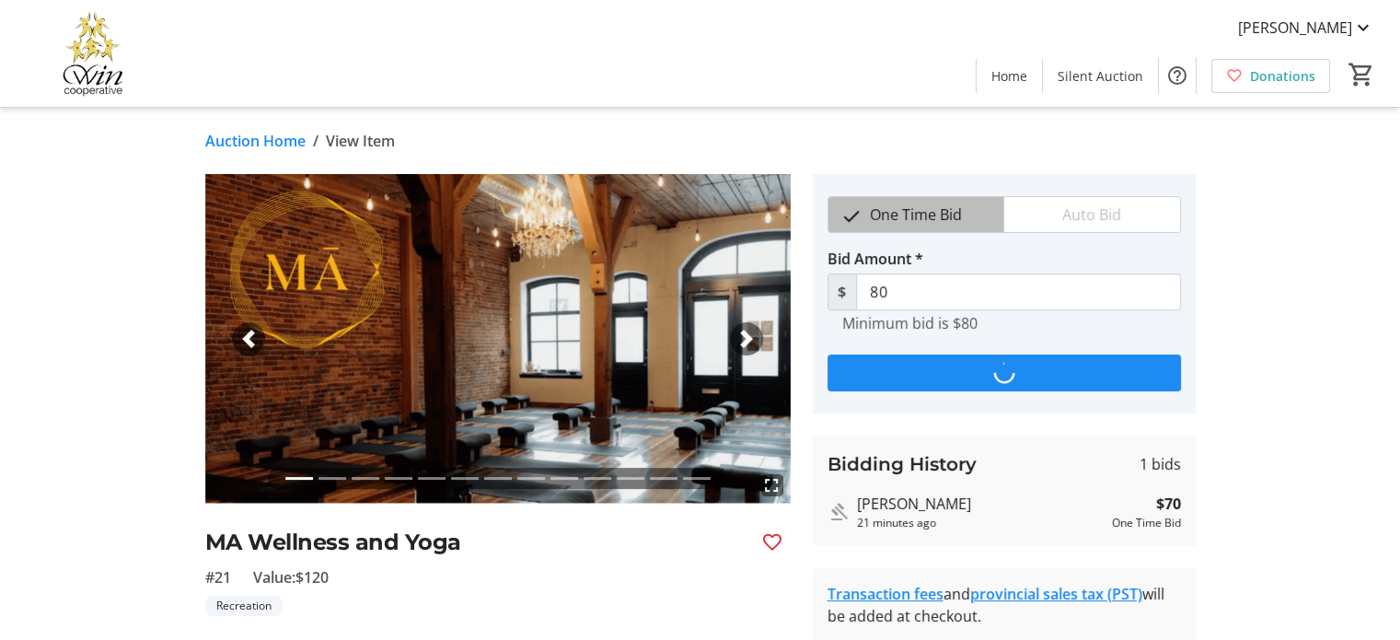
type input "90"
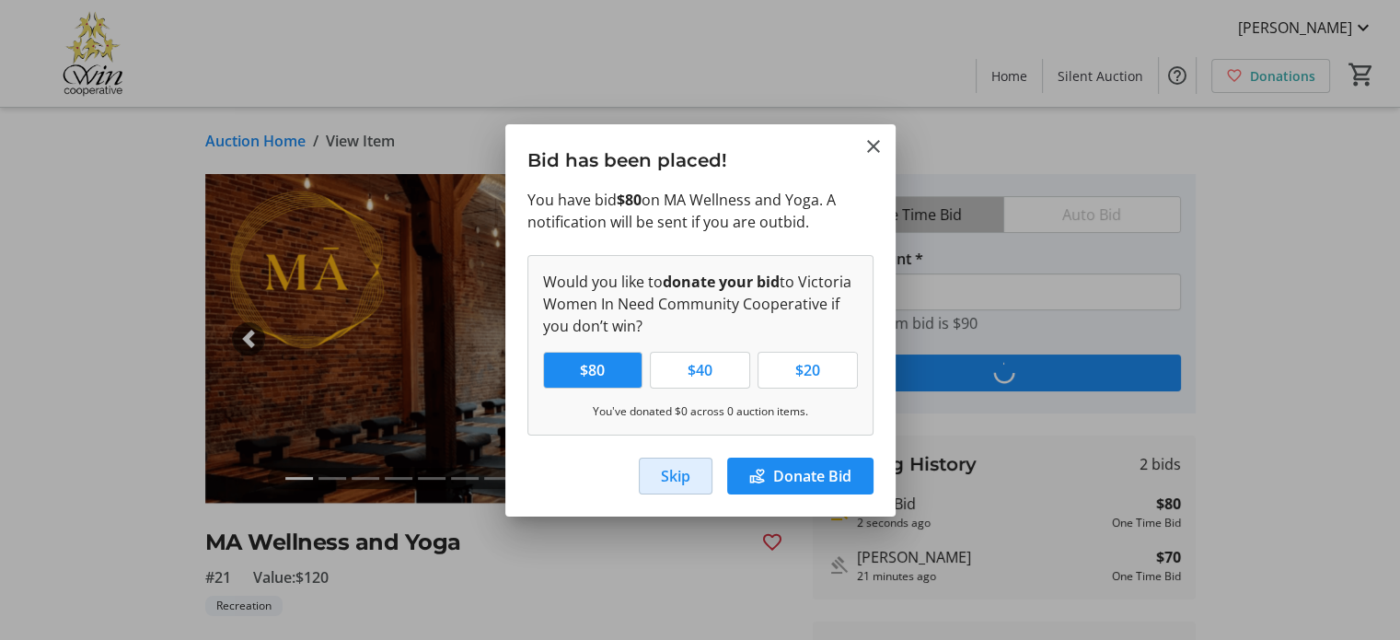
click at [666, 478] on span "Skip" at bounding box center [675, 476] width 29 height 22
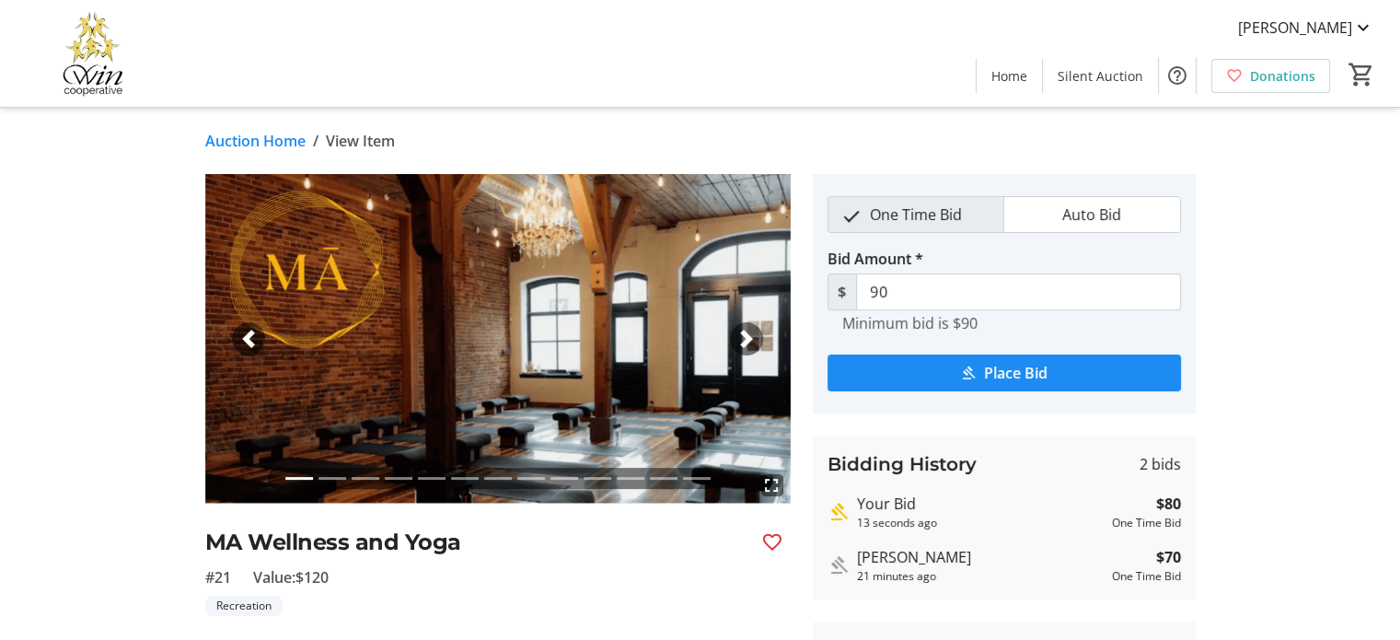
click at [243, 139] on link "Auction Home" at bounding box center [255, 141] width 100 height 22
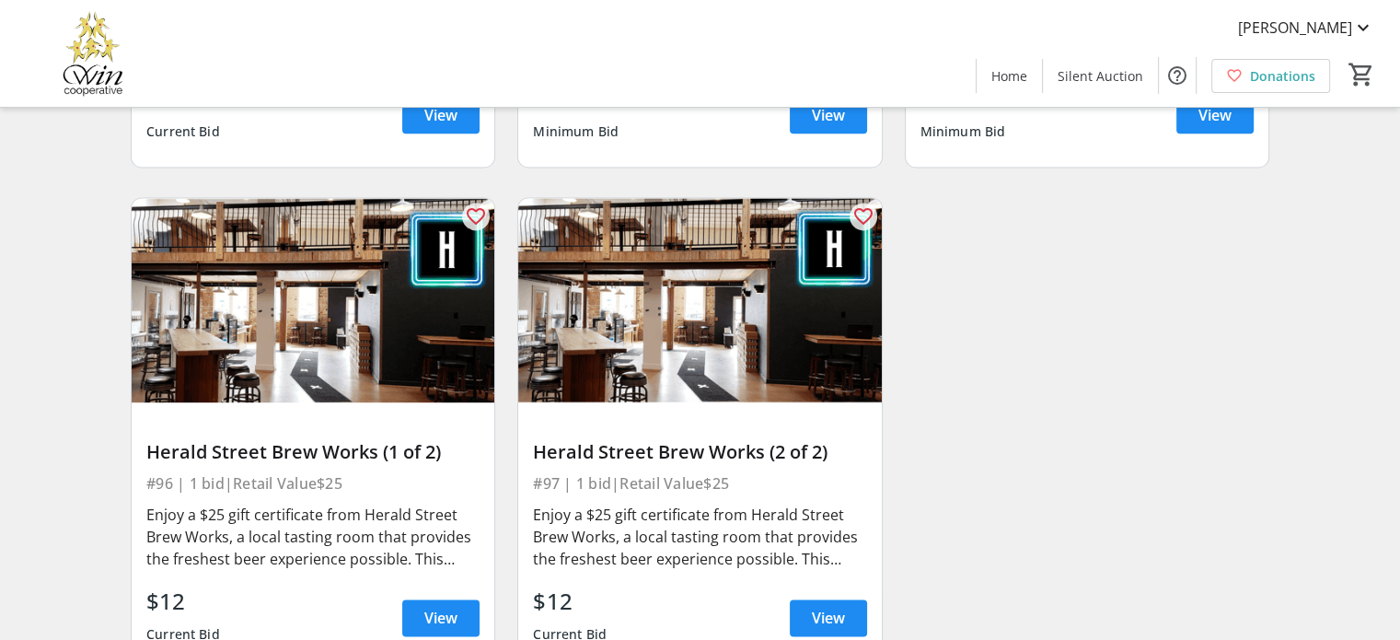
scroll to position [16514, 0]
